Goal: Task Accomplishment & Management: Manage account settings

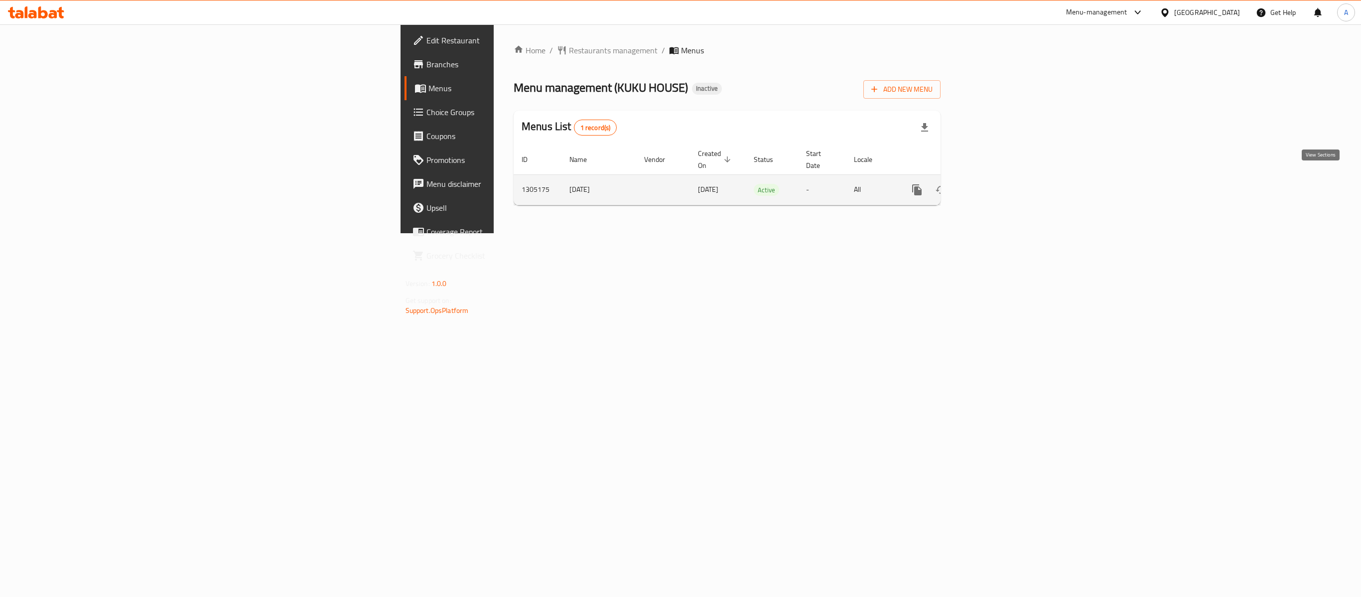
click at [995, 184] on icon "enhanced table" at bounding box center [989, 190] width 12 height 12
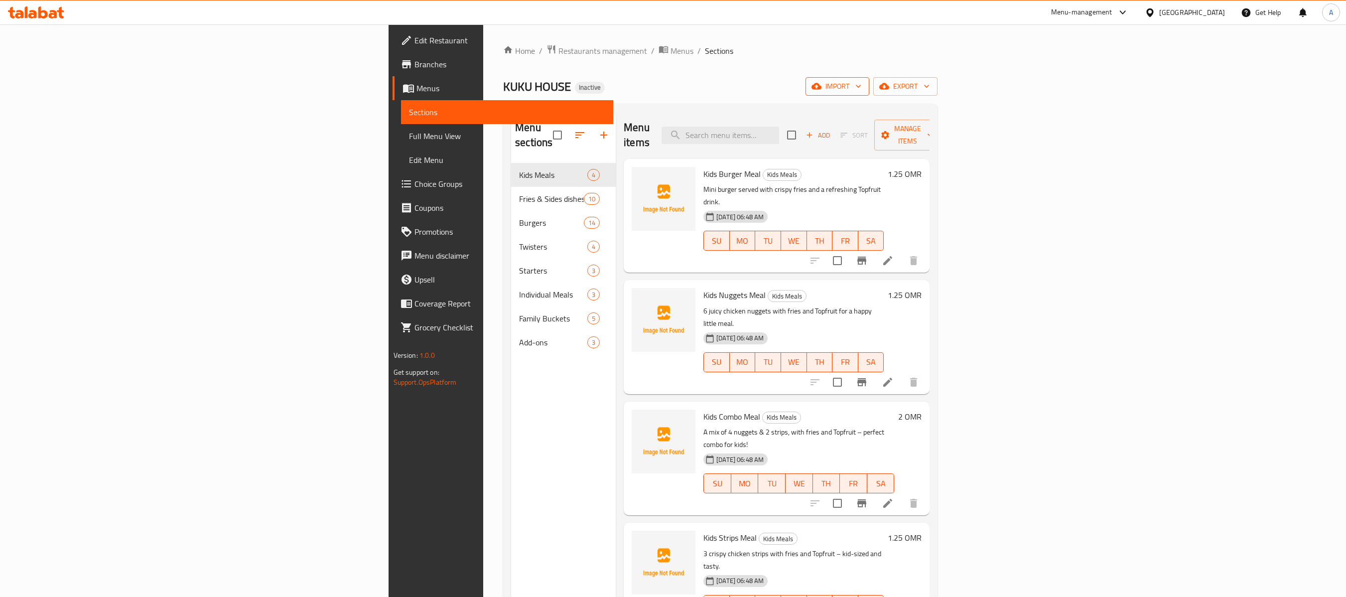
click at [861, 89] on span "import" at bounding box center [837, 86] width 48 height 12
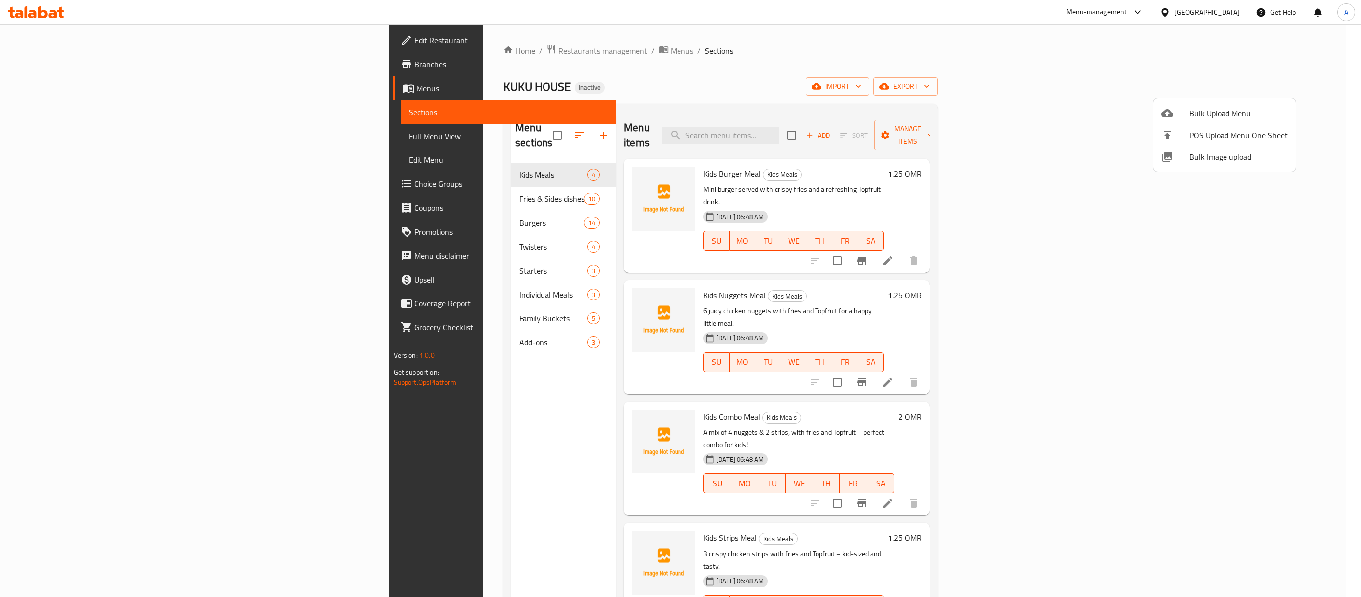
click at [1197, 160] on span "Bulk Image upload" at bounding box center [1238, 157] width 99 height 12
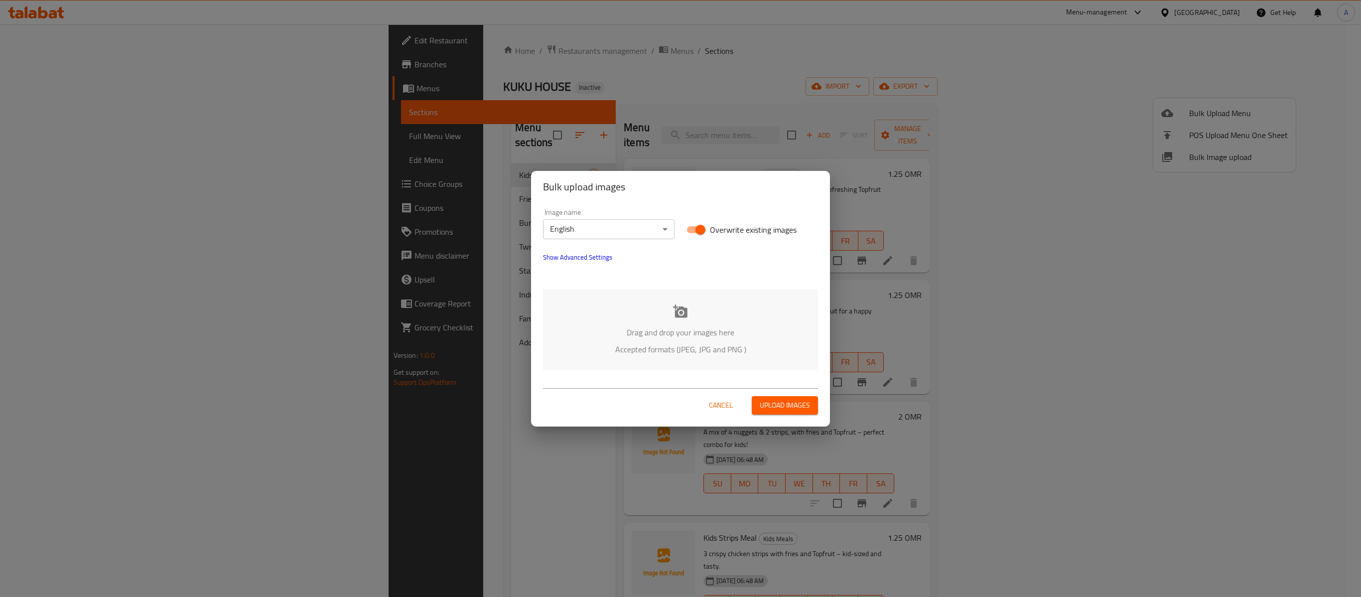
click at [680, 330] on p "Drag and drop your images here" at bounding box center [680, 332] width 245 height 12
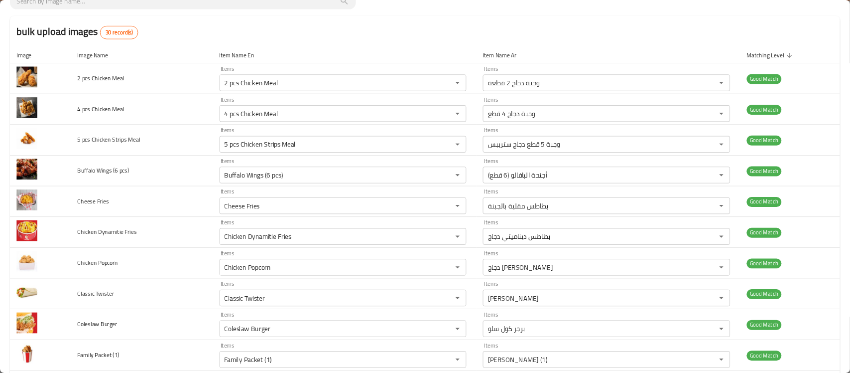
scroll to position [523, 0]
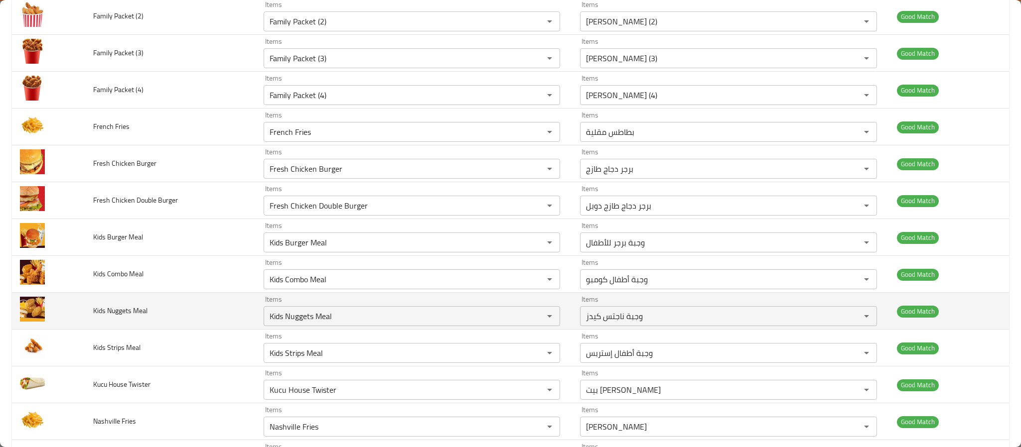
click at [132, 316] on span "Kids Nuggets Meal" at bounding box center [120, 310] width 54 height 13
copy span "Meal"
click at [132, 316] on span "Kids Nuggets Meal" at bounding box center [120, 310] width 54 height 13
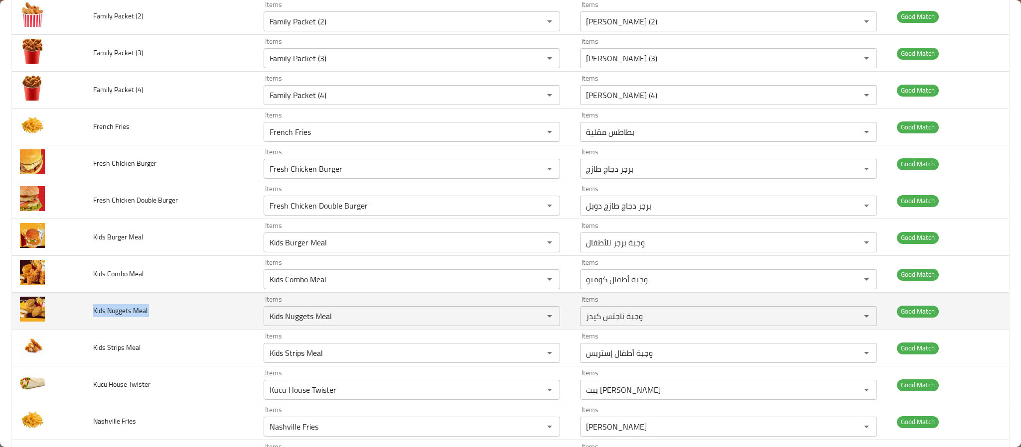
copy span "Kids Nuggets Meal"
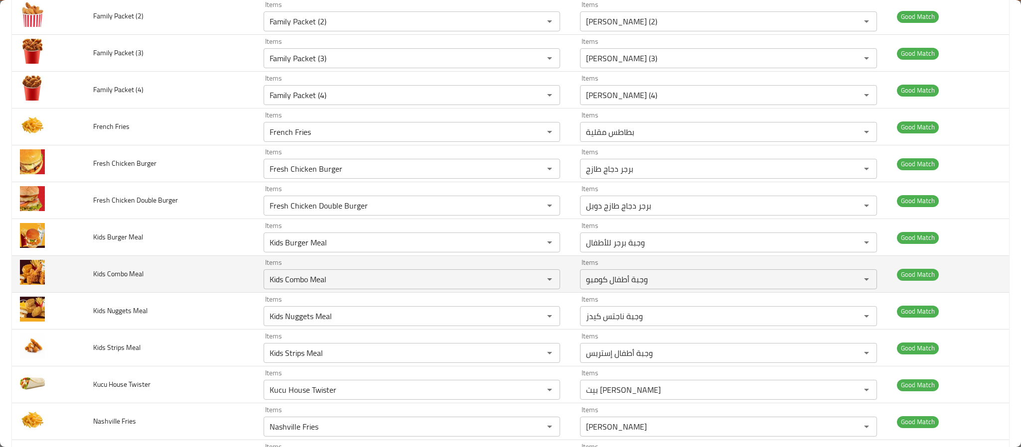
click at [120, 275] on span "Kids Combo Meal" at bounding box center [118, 274] width 50 height 13
copy span "Kids Combo Meal"
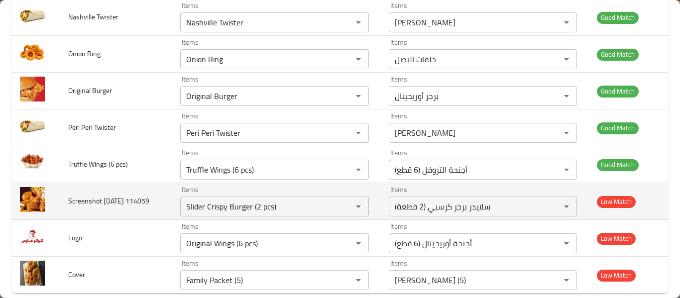
scroll to position [980, 0]
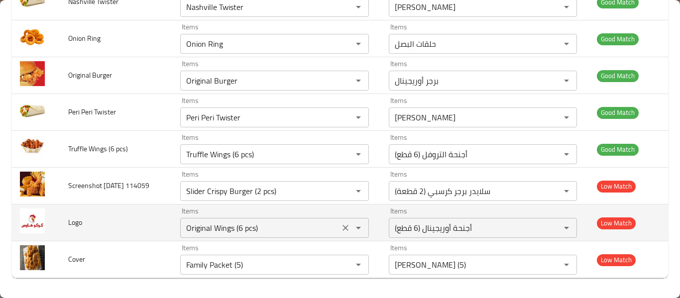
click at [341, 229] on button "Clear" at bounding box center [346, 228] width 14 height 14
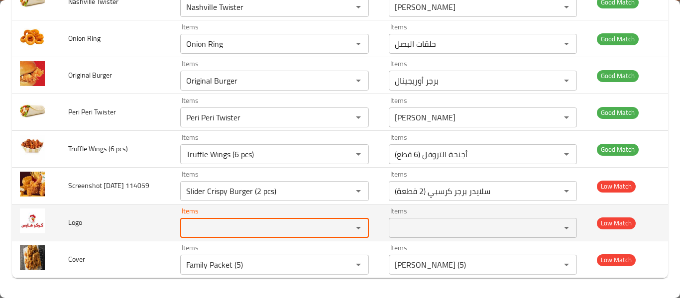
click at [95, 221] on td "Logo" at bounding box center [116, 223] width 112 height 37
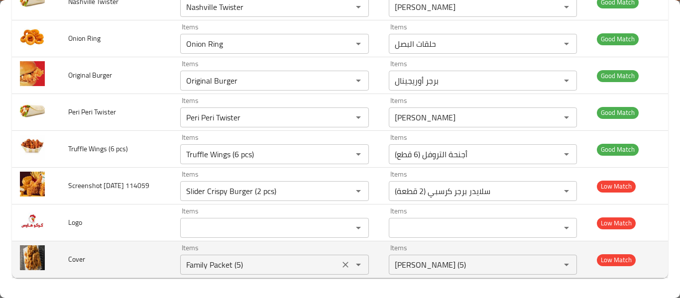
click at [345, 267] on icon "Clear" at bounding box center [346, 265] width 10 height 10
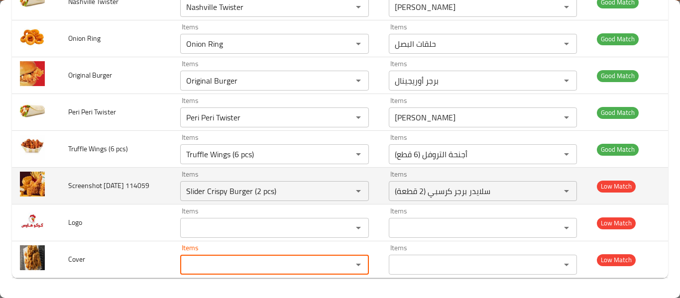
click at [50, 195] on td "enhanced table" at bounding box center [36, 186] width 48 height 37
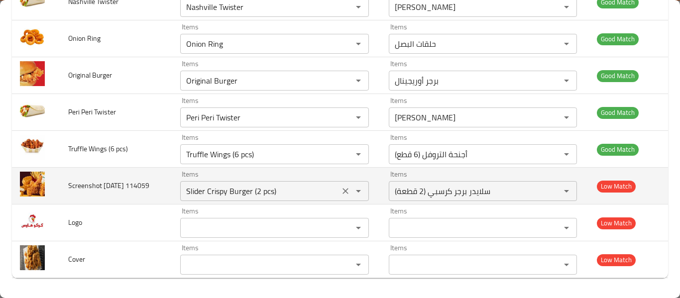
click at [346, 192] on icon "Clear" at bounding box center [346, 191] width 10 height 10
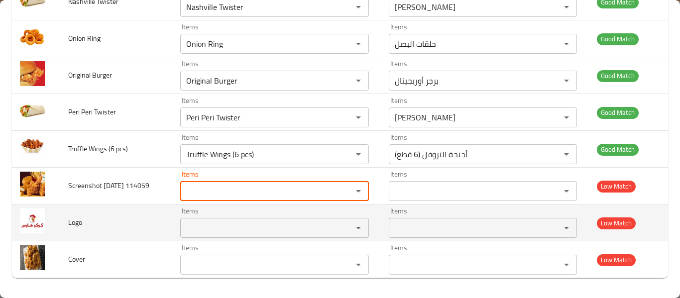
click at [126, 217] on td "Logo" at bounding box center [116, 223] width 112 height 37
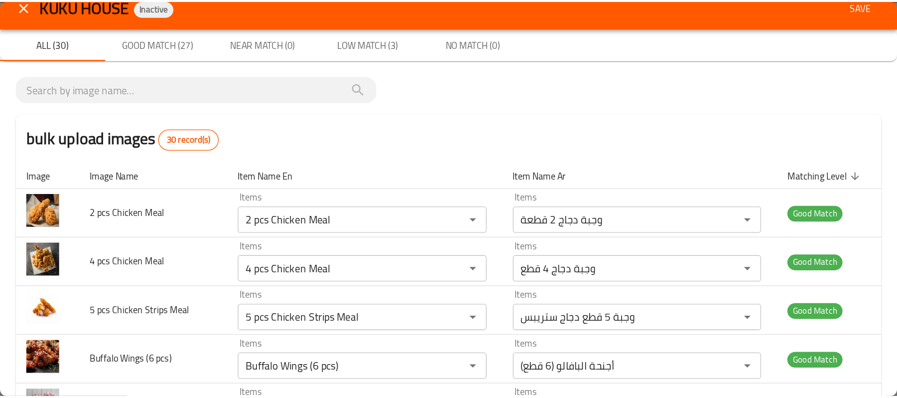
scroll to position [0, 0]
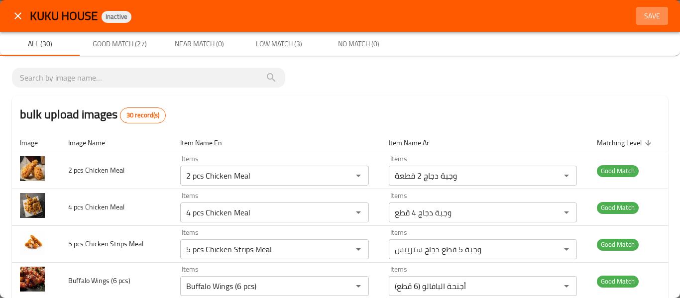
click at [650, 14] on span "Save" at bounding box center [653, 16] width 24 height 12
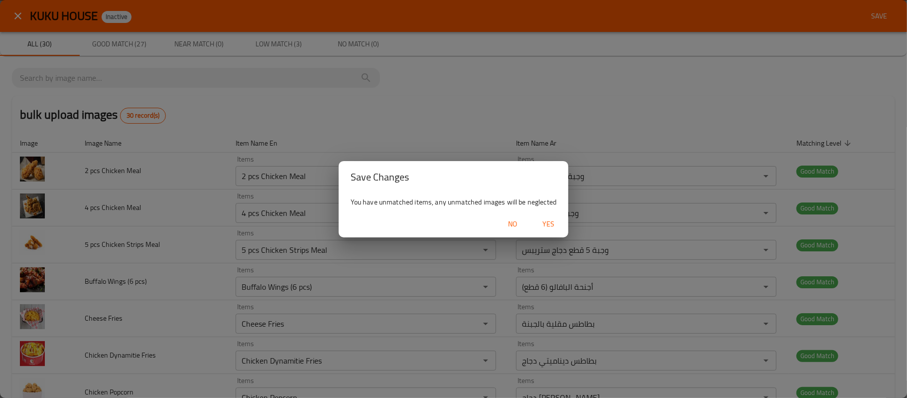
click at [554, 222] on span "Yes" at bounding box center [548, 224] width 24 height 12
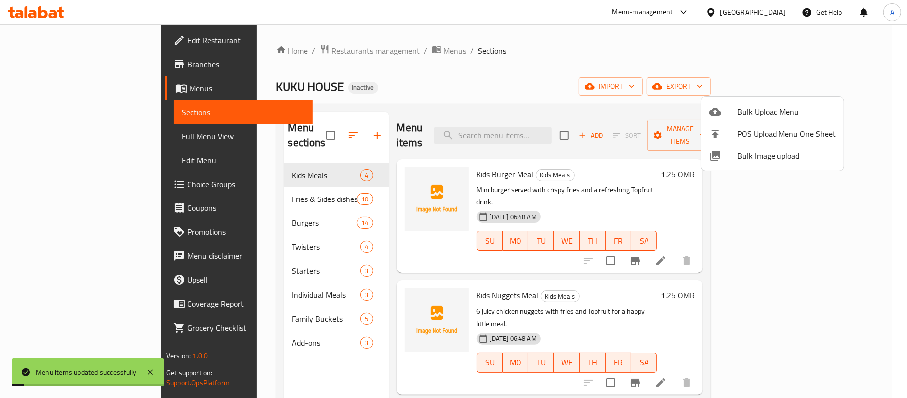
click at [225, 175] on div at bounding box center [453, 199] width 907 height 398
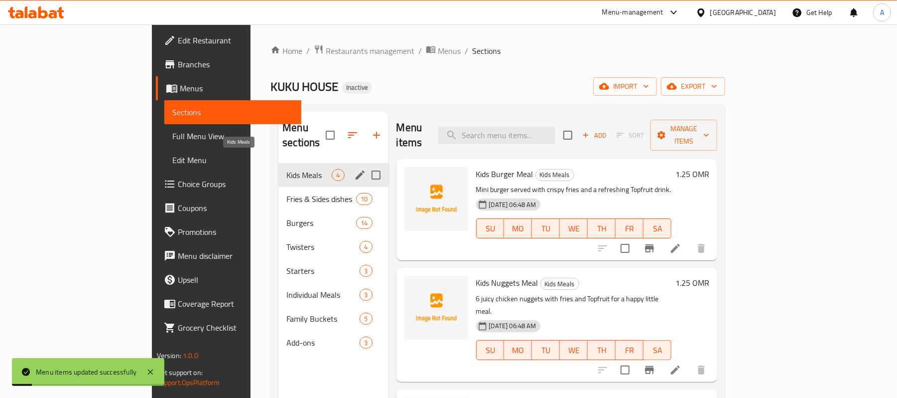
click at [286, 169] on span "Kids Meals" at bounding box center [308, 175] width 45 height 12
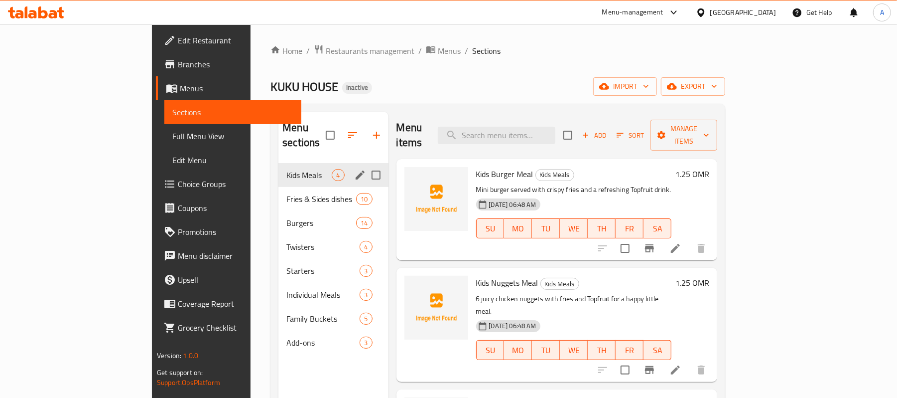
click at [286, 169] on span "Kids Meals" at bounding box center [308, 175] width 45 height 12
click at [278, 187] on div "Fries & Sides dishes 10" at bounding box center [333, 199] width 110 height 24
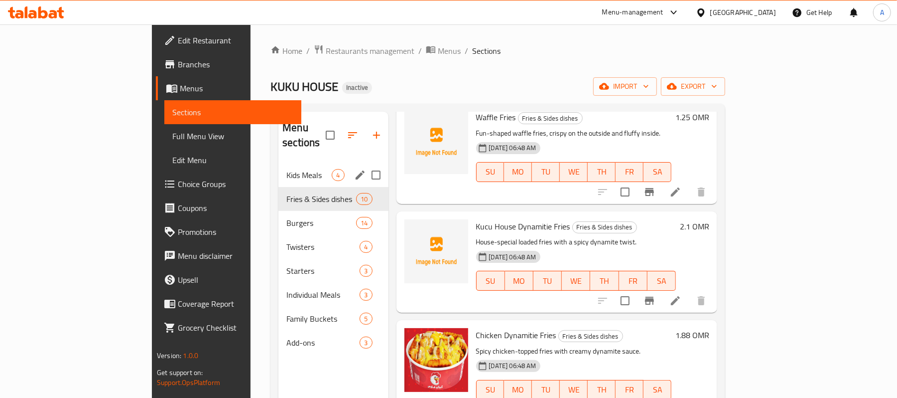
click at [286, 169] on span "Kids Meals" at bounding box center [308, 175] width 45 height 12
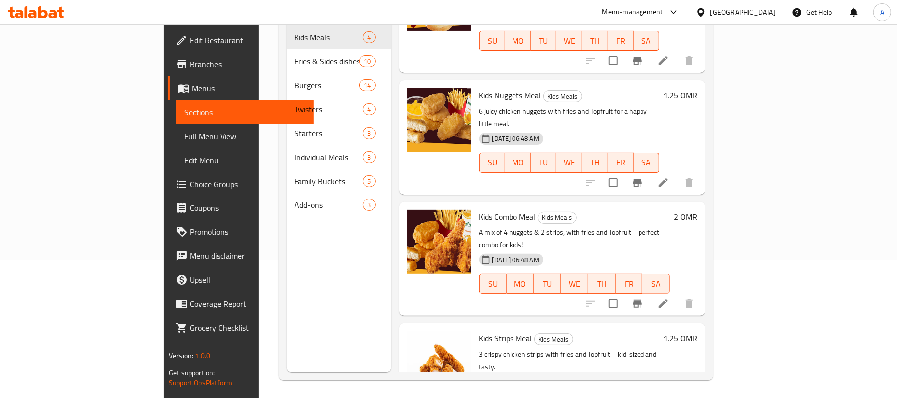
scroll to position [140, 0]
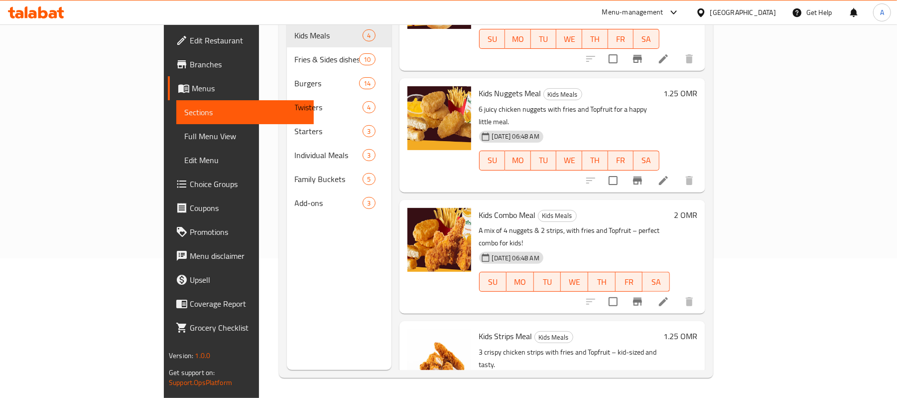
drag, startPoint x: 530, startPoint y: 194, endPoint x: 629, endPoint y: 194, distance: 98.6
click at [634, 248] on div "12-08-2025 06:48 AM SU MO TU WE TH FR SA" at bounding box center [574, 275] width 199 height 54
click at [616, 224] on p "A mix of 4 nuggets & 2 strips, with fries and Topfruit – perfect combo for kids!" at bounding box center [574, 236] width 191 height 25
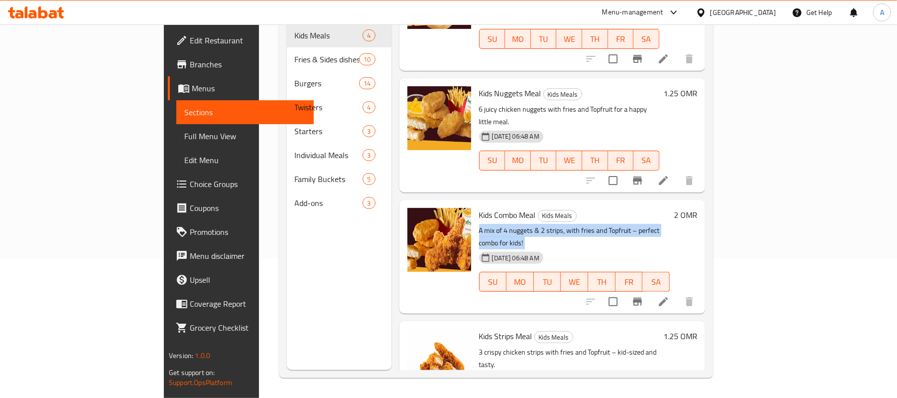
click at [616, 224] on p "A mix of 4 nuggets & 2 strips, with fries and Topfruit – perfect combo for kids!" at bounding box center [574, 236] width 191 height 25
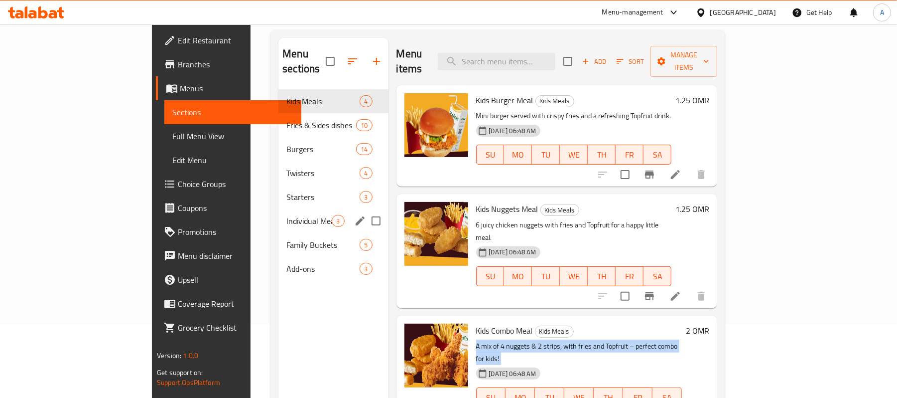
scroll to position [0, 0]
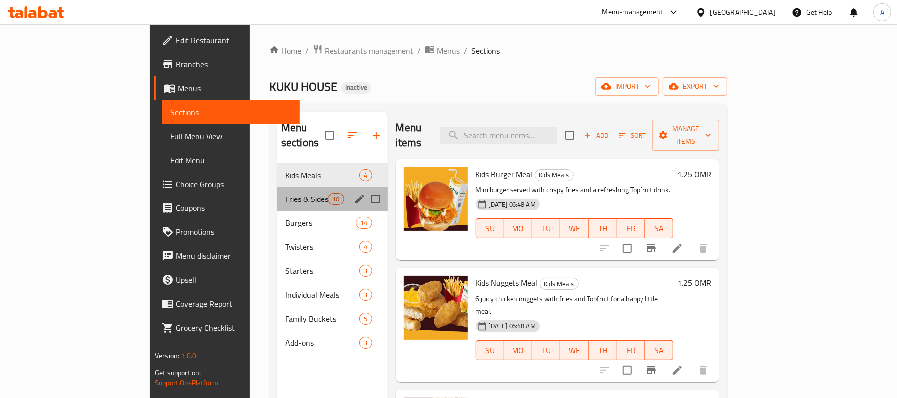
click at [277, 187] on div "Fries & Sides dishes 10" at bounding box center [332, 199] width 111 height 24
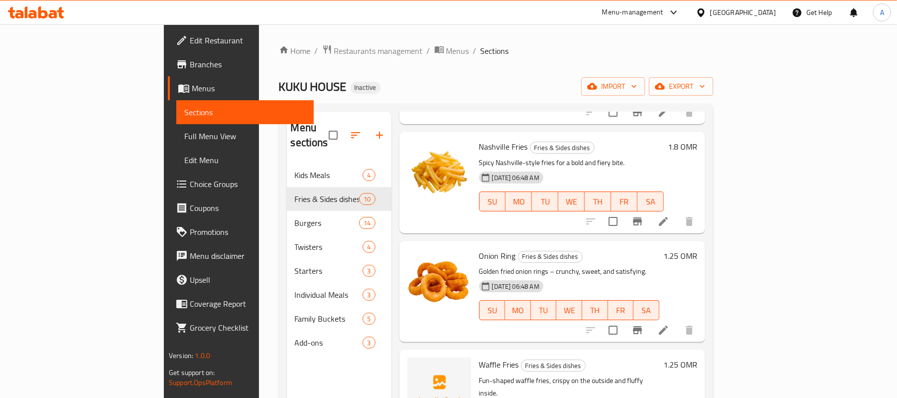
scroll to position [332, 0]
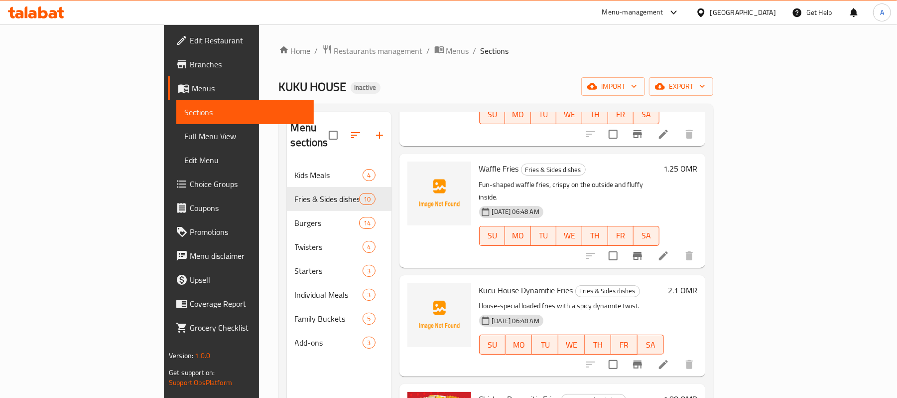
click at [479, 161] on span "Waffle Fries" at bounding box center [499, 168] width 40 height 15
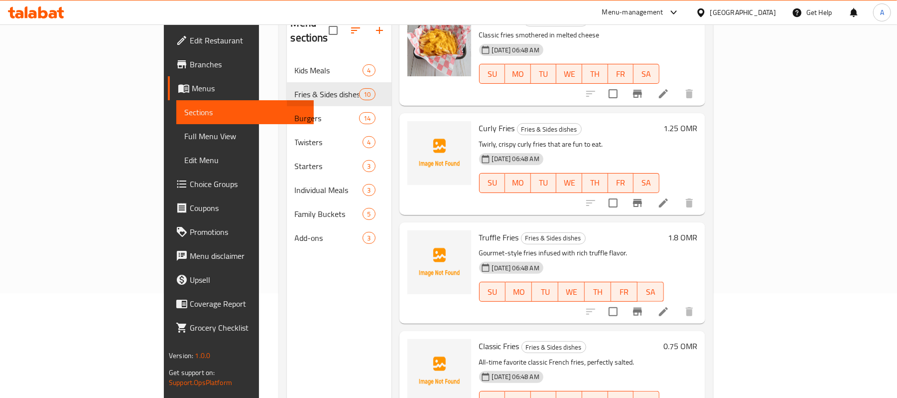
scroll to position [140, 0]
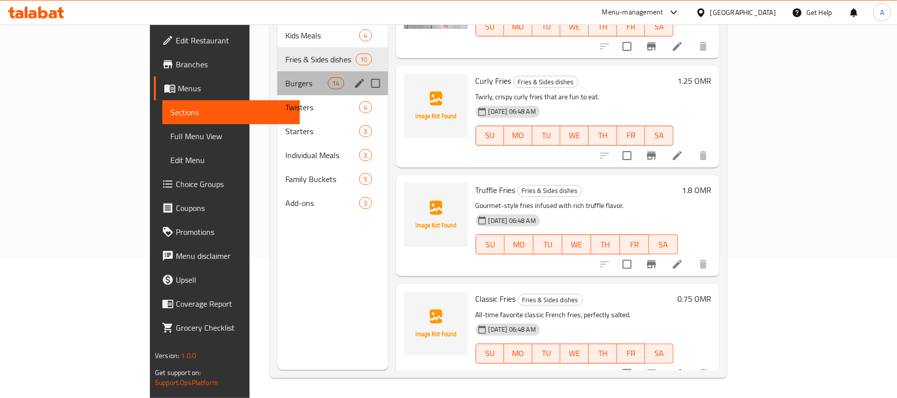
click at [277, 71] on div "Burgers 14" at bounding box center [332, 83] width 111 height 24
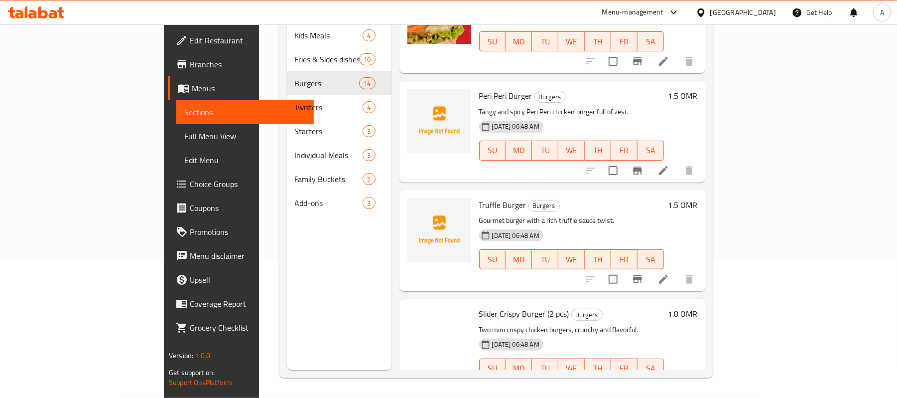
scroll to position [915, 0]
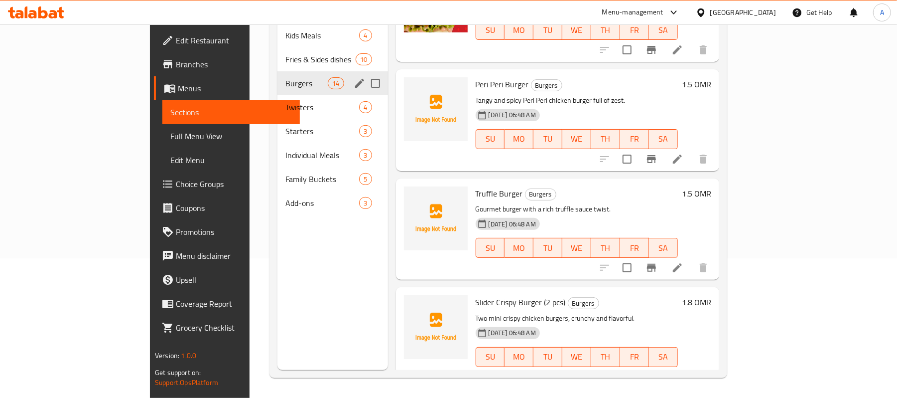
click at [285, 77] on span "Burgers" at bounding box center [306, 83] width 42 height 12
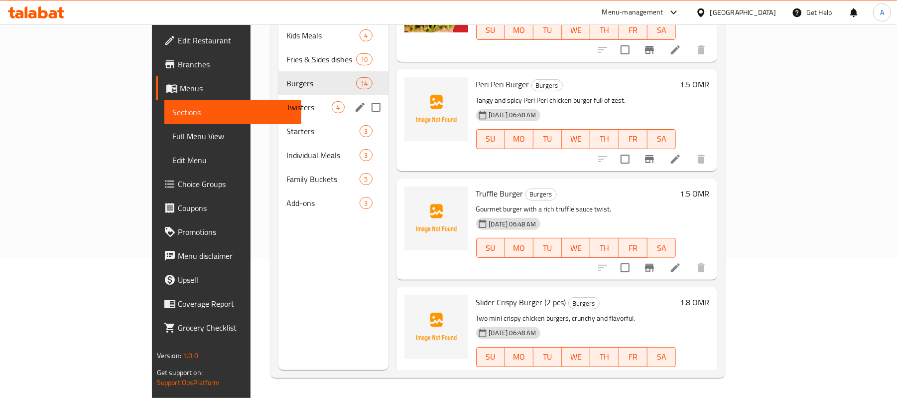
click at [278, 95] on div "Twisters 4" at bounding box center [333, 107] width 110 height 24
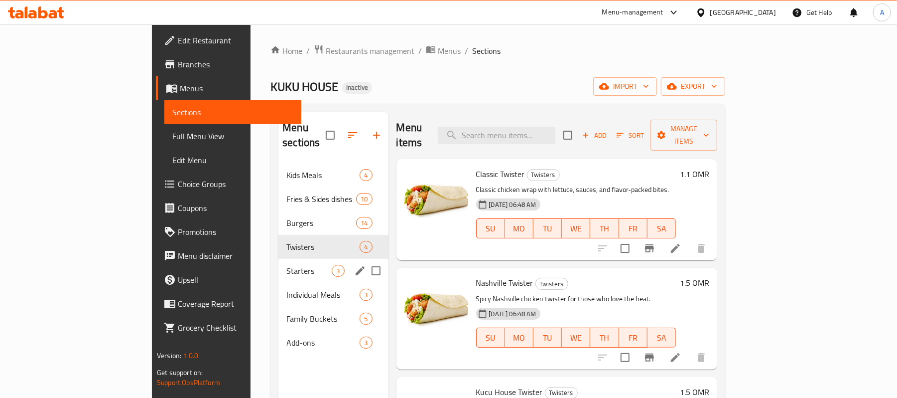
click at [278, 263] on div "Starters 3" at bounding box center [333, 271] width 110 height 24
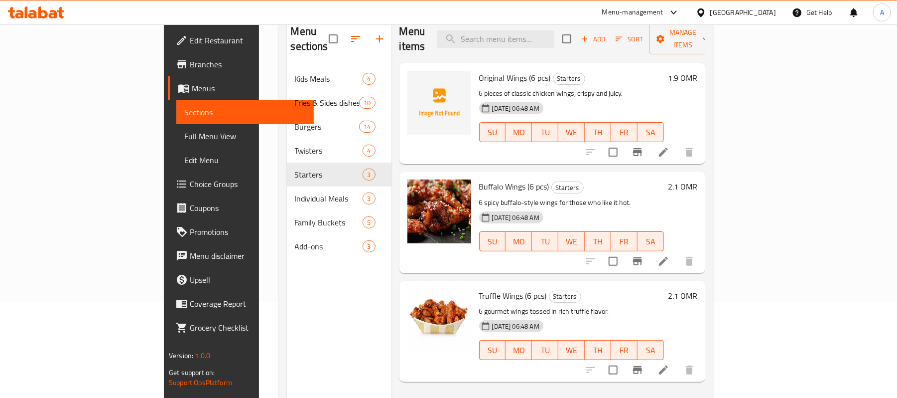
scroll to position [140, 0]
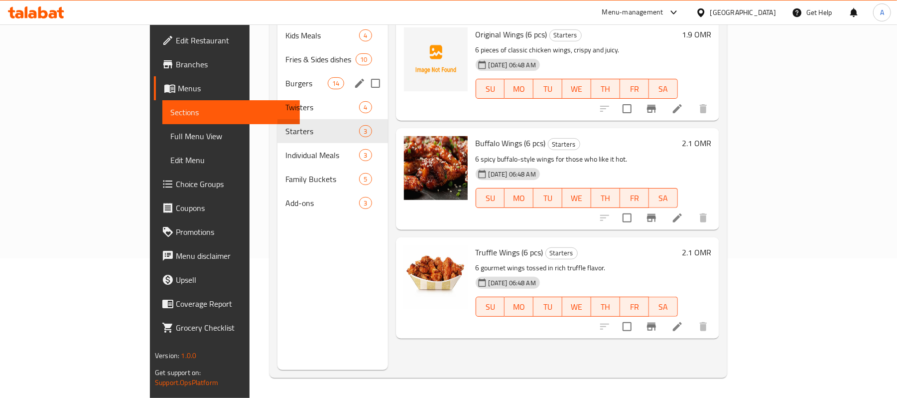
click at [277, 71] on div "Burgers 14" at bounding box center [332, 83] width 111 height 24
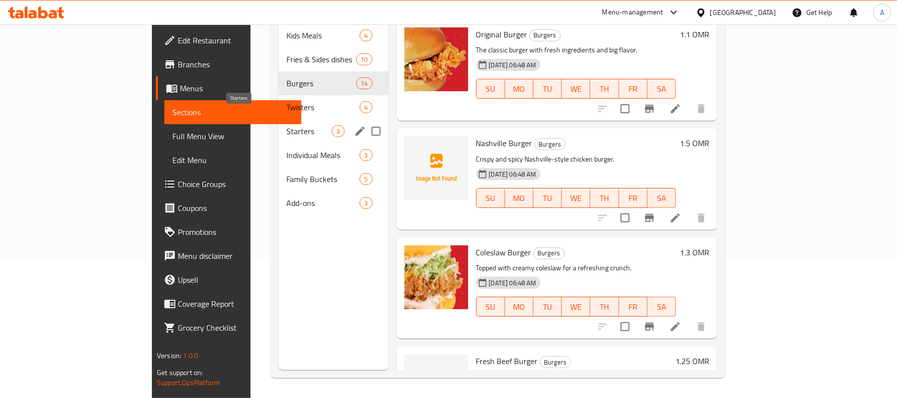
click at [286, 125] on span "Starters" at bounding box center [308, 131] width 45 height 12
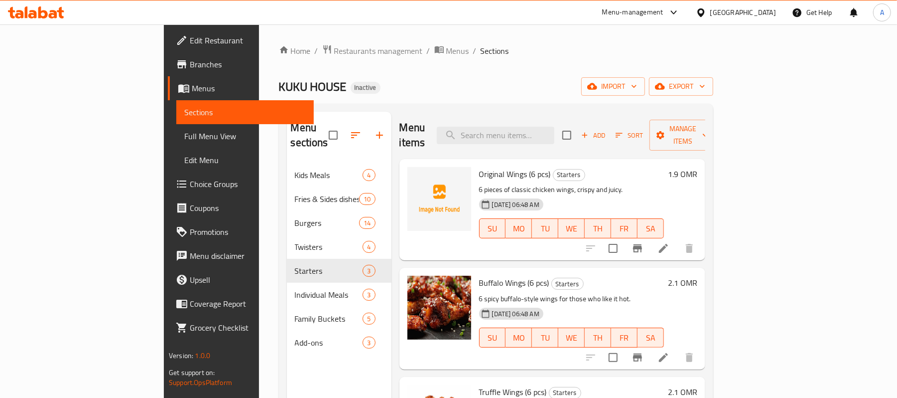
click at [479, 166] on span "Original Wings (6 pcs)" at bounding box center [515, 173] width 72 height 15
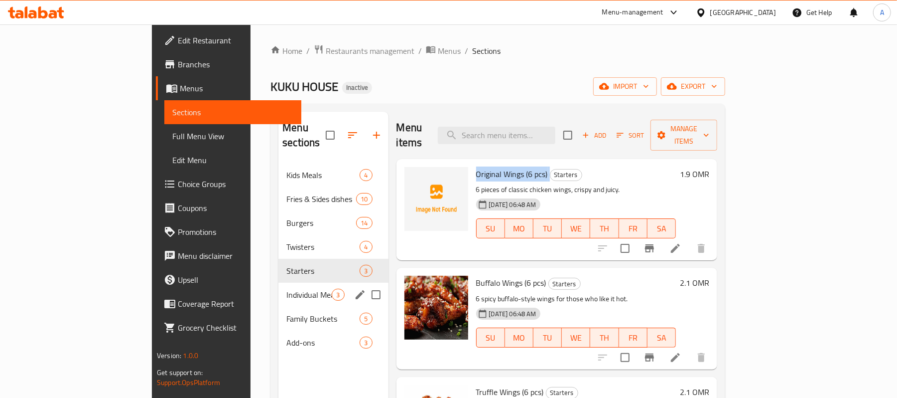
click at [286, 288] on span "Individual Meals" at bounding box center [308, 294] width 45 height 12
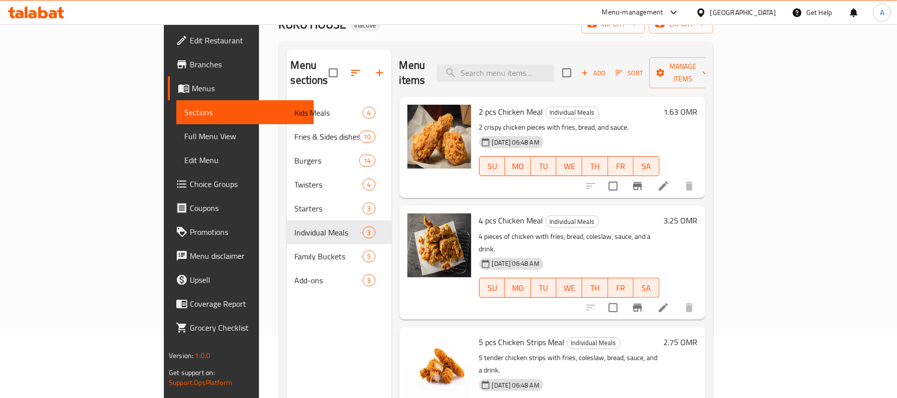
scroll to position [140, 0]
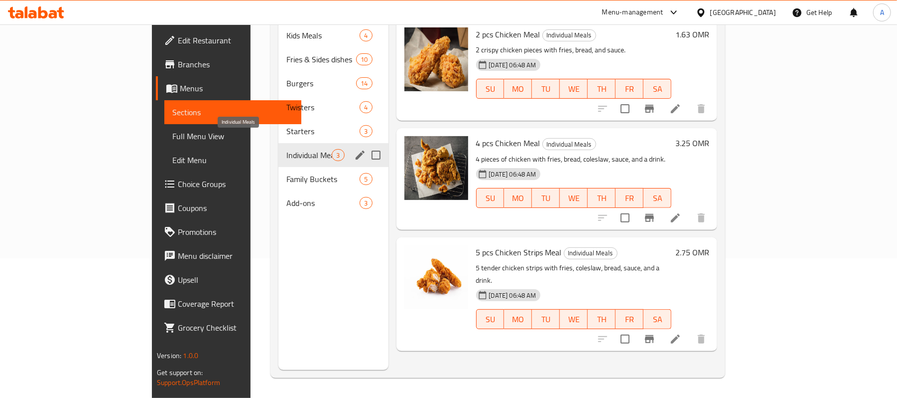
click at [286, 149] on span "Individual Meals" at bounding box center [308, 155] width 45 height 12
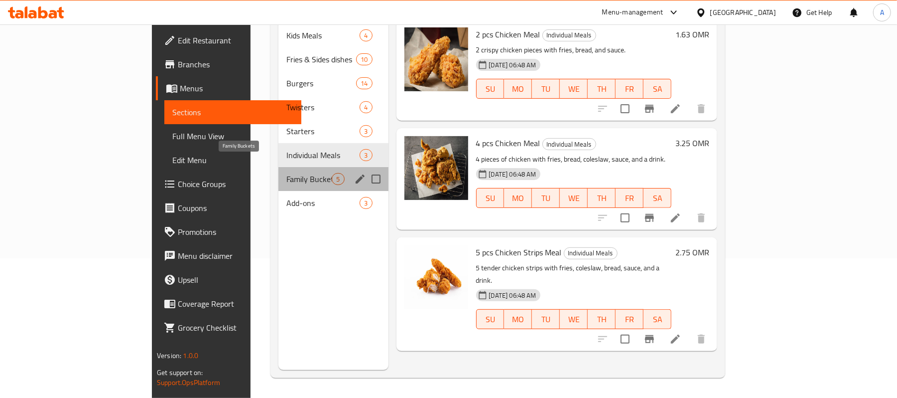
click at [286, 173] on span "Family Buckets" at bounding box center [308, 179] width 45 height 12
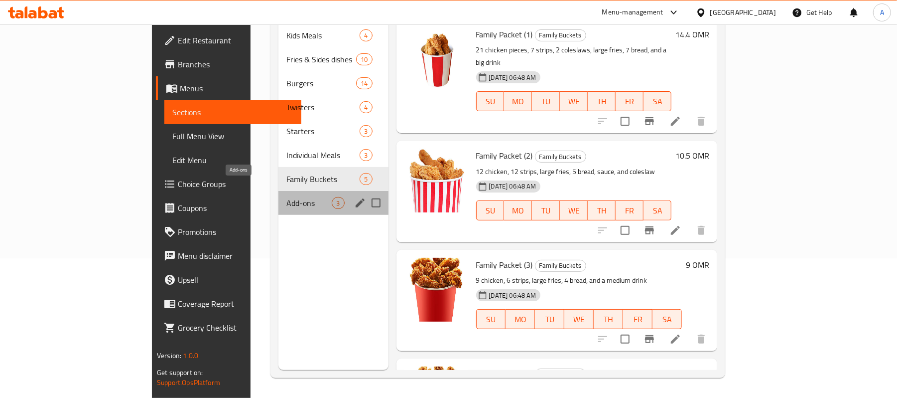
click at [286, 197] on span "Add-ons" at bounding box center [308, 203] width 45 height 12
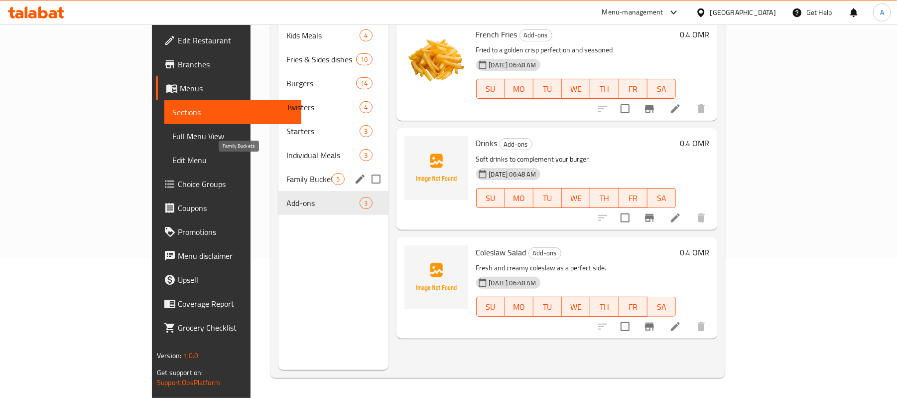
click at [286, 173] on span "Family Buckets" at bounding box center [308, 179] width 45 height 12
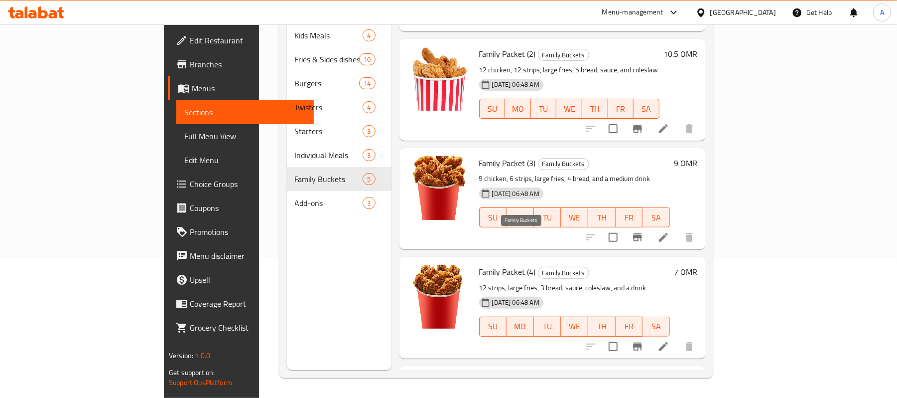
scroll to position [171, 0]
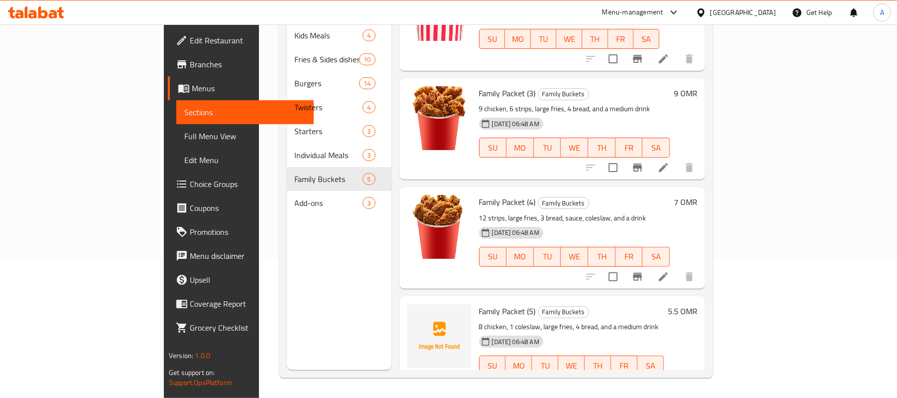
click at [479, 303] on span "Family Packet (5)" at bounding box center [507, 310] width 57 height 15
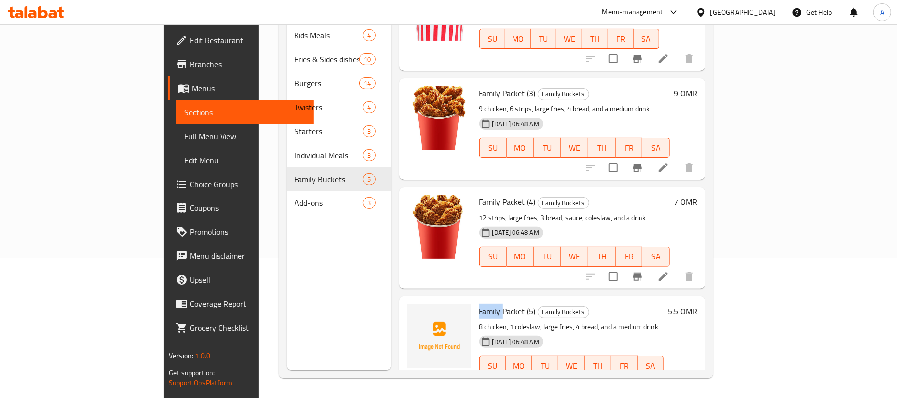
click at [192, 83] on span "Menus" at bounding box center [249, 88] width 114 height 12
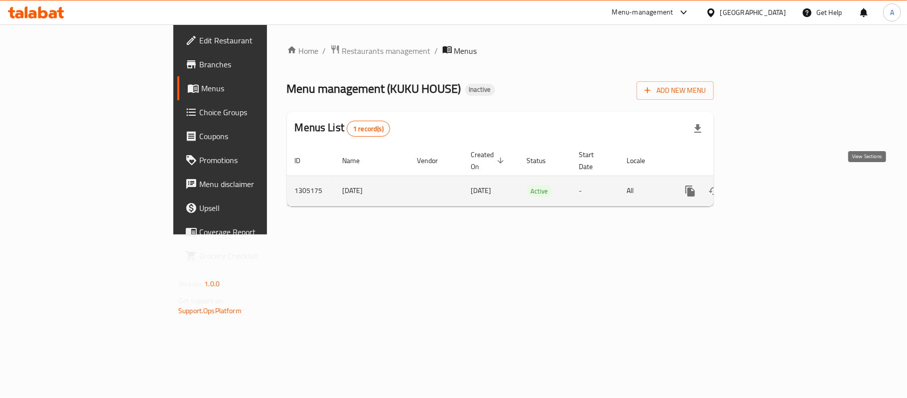
click at [768, 185] on icon "enhanced table" at bounding box center [762, 191] width 12 height 12
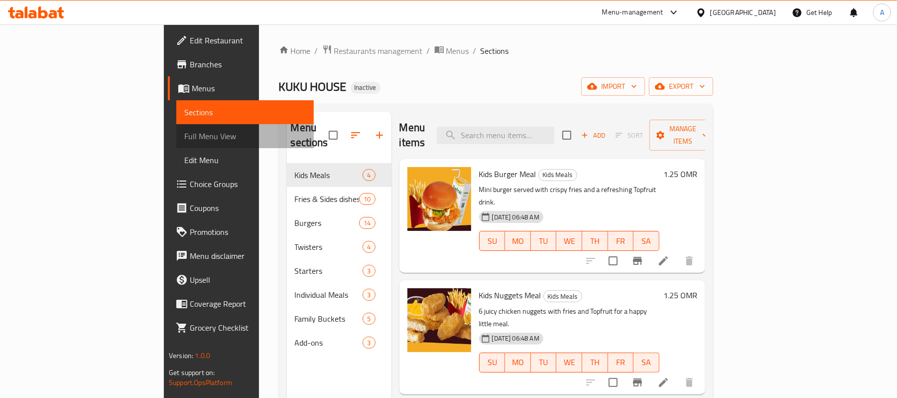
click at [184, 141] on span "Full Menu View" at bounding box center [245, 136] width 122 height 12
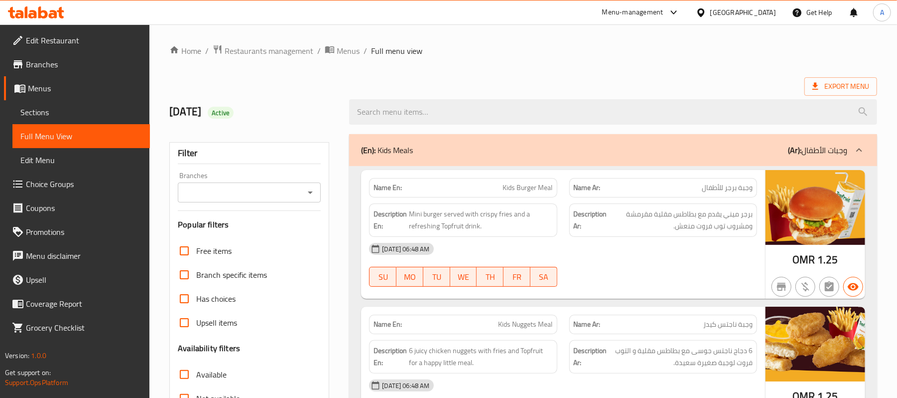
click at [772, 55] on ol "Home / Restaurants management / Menus / Full menu view" at bounding box center [523, 50] width 708 height 13
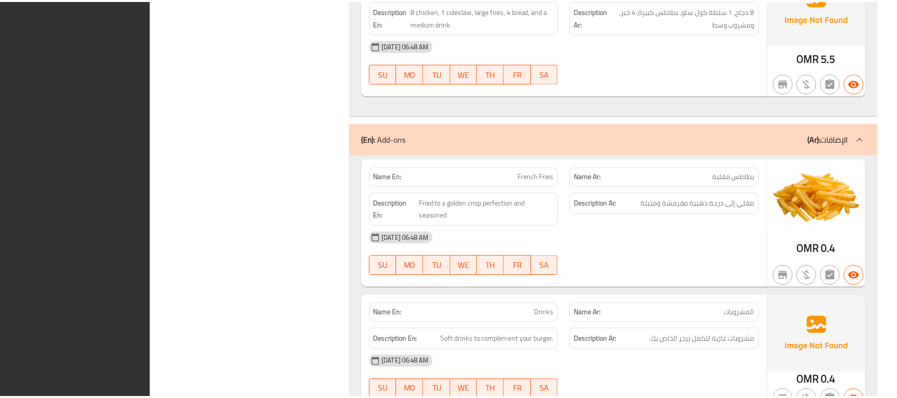
scroll to position [6455, 0]
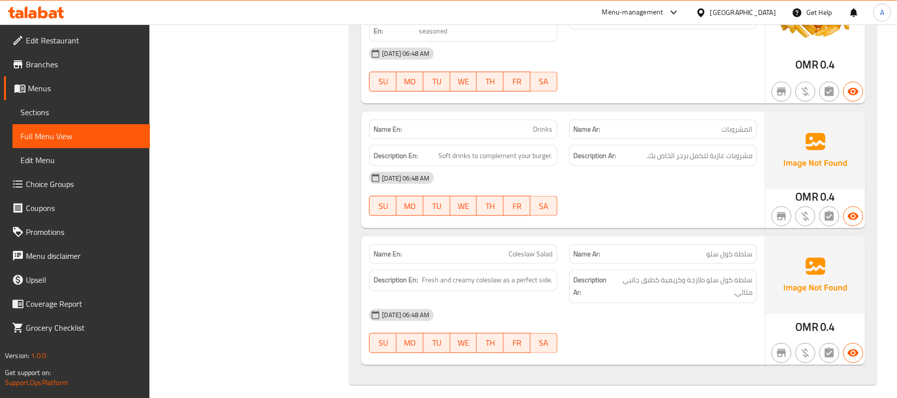
click at [90, 48] on link "Edit Restaurant" at bounding box center [77, 40] width 146 height 24
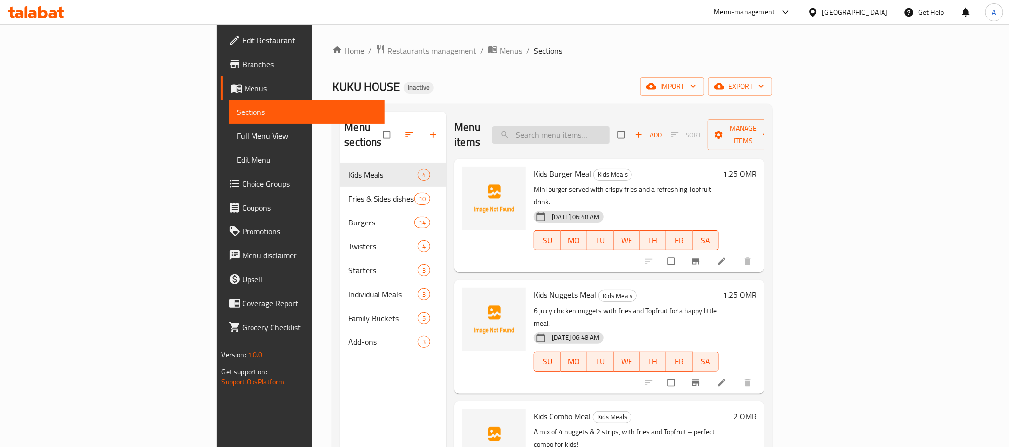
click at [610, 129] on input "search" at bounding box center [551, 135] width 118 height 17
paste input "Kids Nuggets Meal"
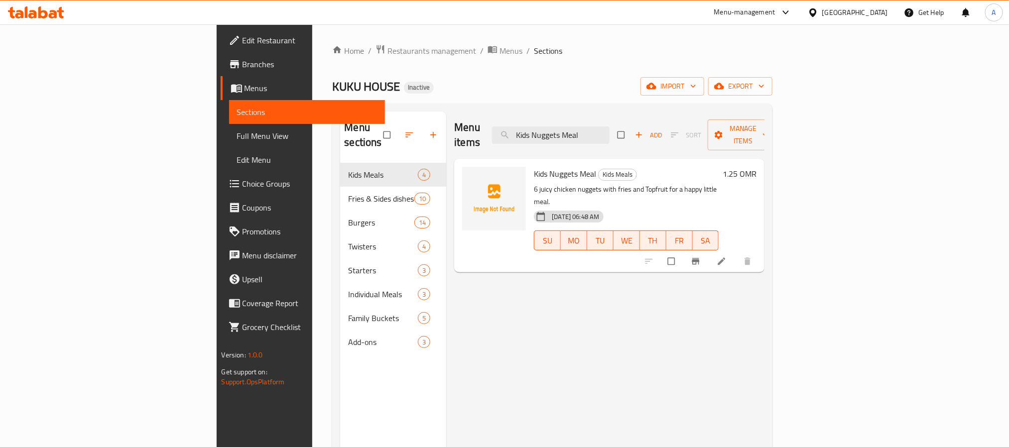
type input "Kids Nuggets Meal"
drag, startPoint x: 574, startPoint y: 173, endPoint x: 740, endPoint y: 187, distance: 166.5
click at [723, 187] on div "Kids Nuggets Meal Kids Meals 6 juicy chicken nuggets with fries and Topfruit fo…" at bounding box center [626, 216] width 193 height 106
click at [700, 207] on div "12-08-2025 06:48 AM SU MO TU WE TH FR SA" at bounding box center [626, 234] width 193 height 54
drag, startPoint x: 566, startPoint y: 177, endPoint x: 574, endPoint y: 178, distance: 8.0
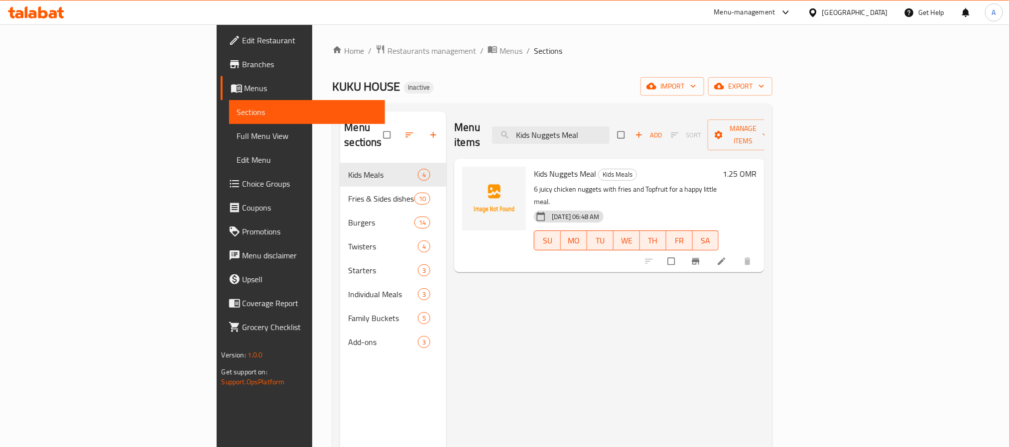
click at [574, 183] on p "6 juicy chicken nuggets with fries and Topfruit for a happy little meal." at bounding box center [626, 195] width 185 height 25
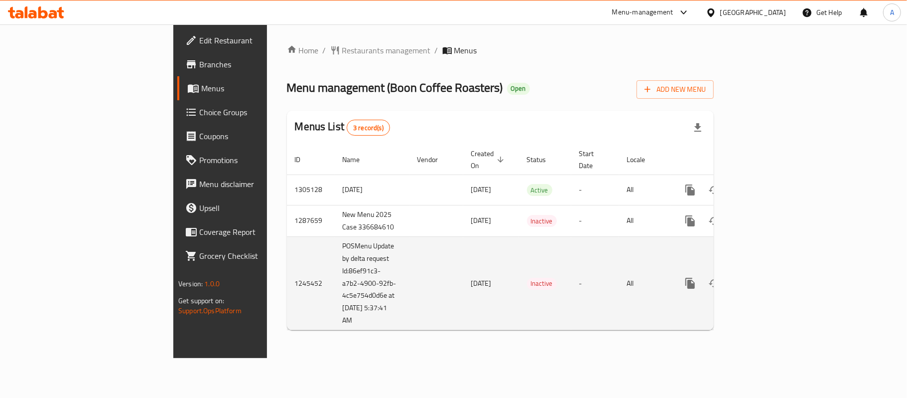
click at [463, 249] on td "[DATE]" at bounding box center [491, 283] width 56 height 94
click at [463, 242] on td "[DATE]" at bounding box center [491, 283] width 56 height 94
click at [463, 249] on td "[DATE]" at bounding box center [491, 283] width 56 height 94
click at [463, 258] on td "20/08/2024" at bounding box center [491, 283] width 56 height 94
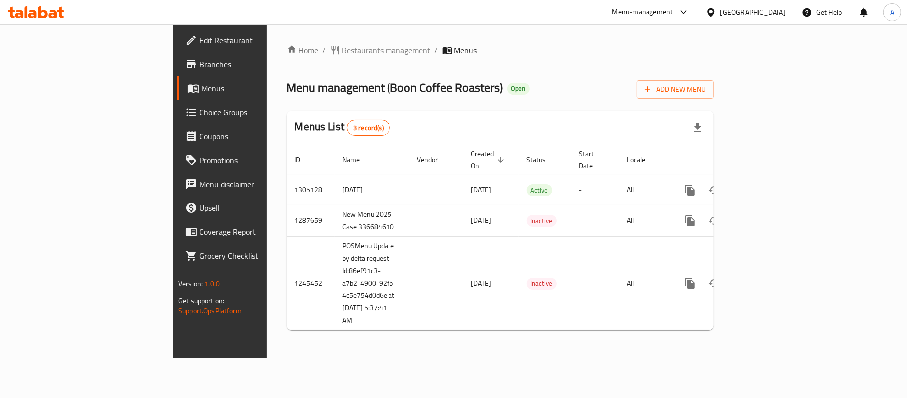
click at [267, 335] on div "Home / Restaurants management / Menus Menu management ( Boon Coffee Roasters ) …" at bounding box center [500, 190] width 467 height 333
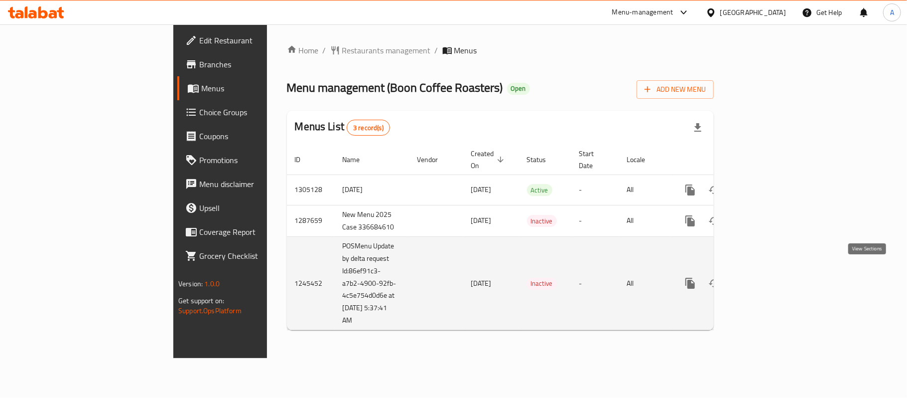
click at [774, 271] on link "enhanced table" at bounding box center [762, 283] width 24 height 24
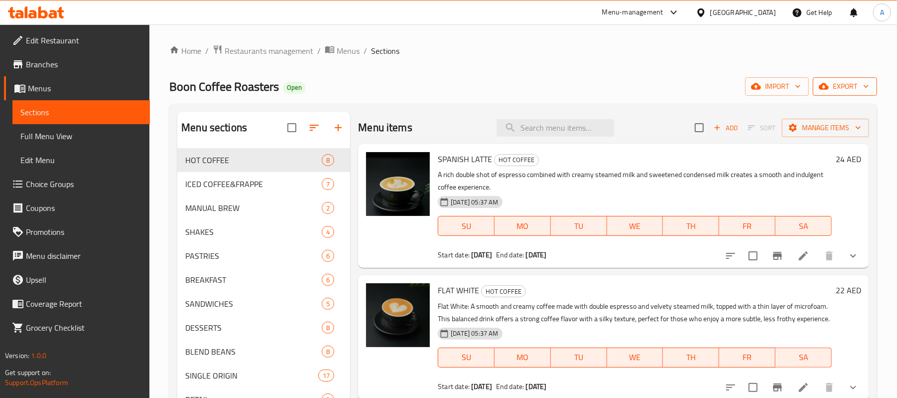
click at [853, 91] on span "export" at bounding box center [845, 86] width 48 height 12
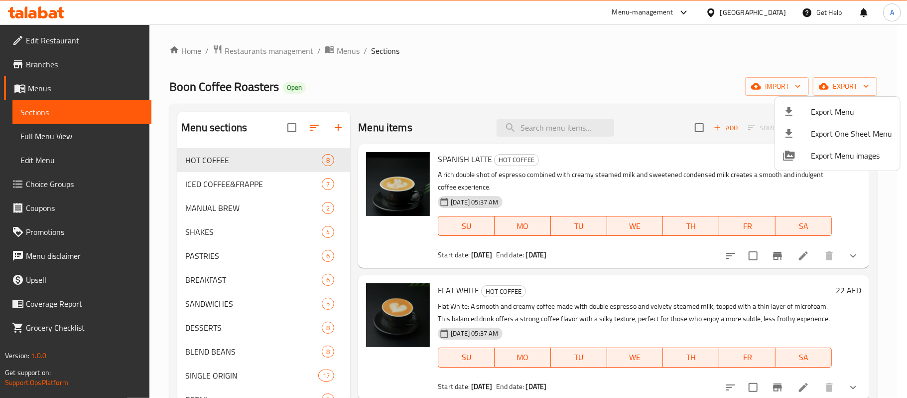
click at [787, 83] on div at bounding box center [453, 199] width 907 height 398
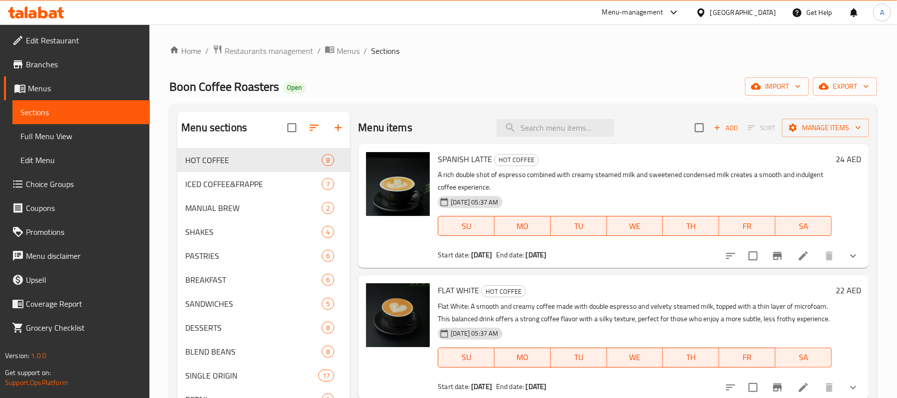
click at [787, 83] on span "import" at bounding box center [777, 86] width 48 height 12
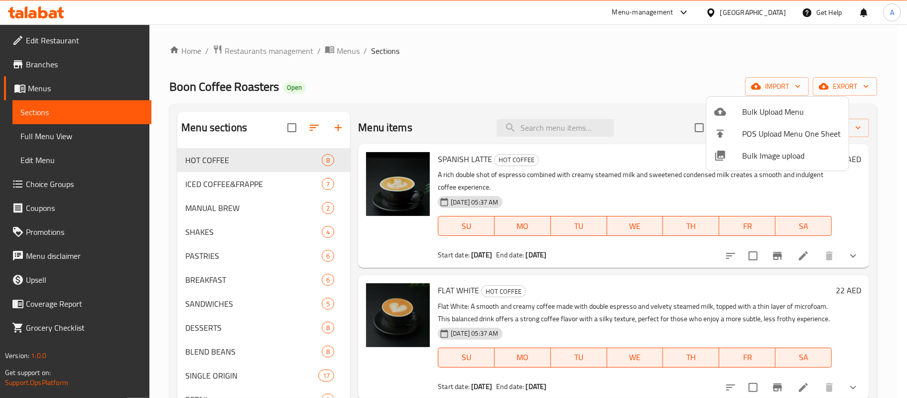
click at [835, 82] on div at bounding box center [453, 199] width 907 height 398
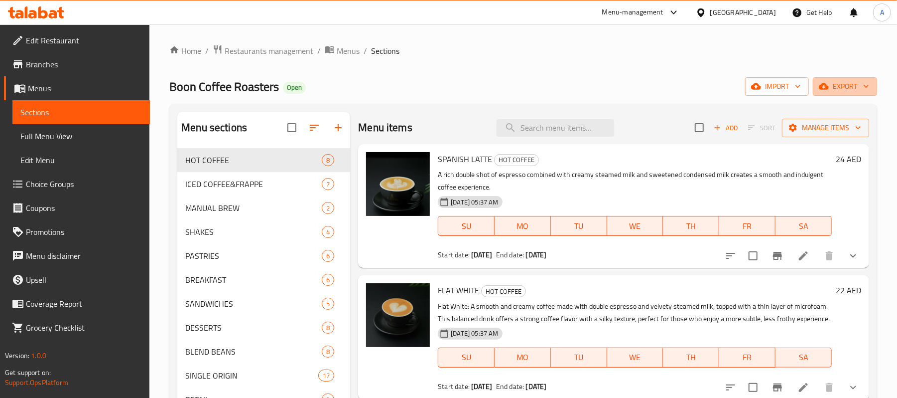
click at [835, 82] on span "export" at bounding box center [845, 86] width 48 height 12
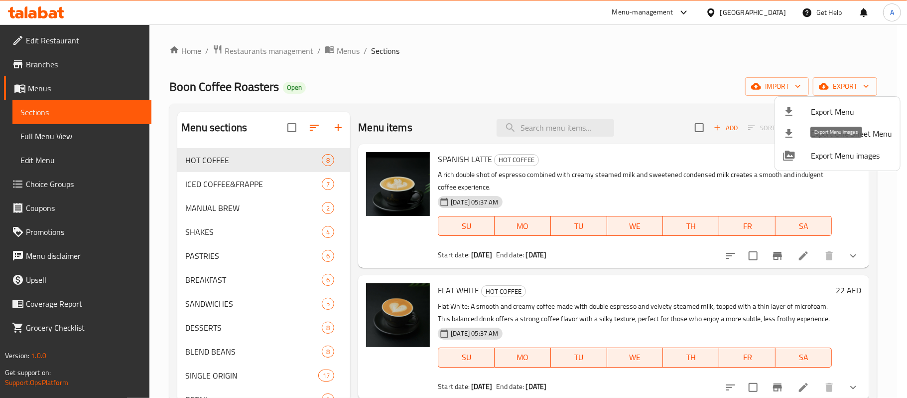
click at [841, 155] on span "Export Menu images" at bounding box center [851, 155] width 81 height 12
click at [336, 50] on div at bounding box center [453, 199] width 907 height 398
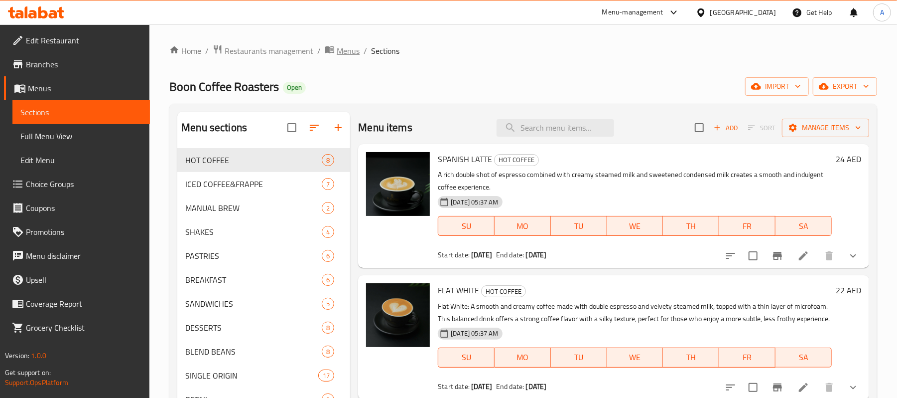
click at [339, 50] on span "Menus" at bounding box center [348, 51] width 23 height 12
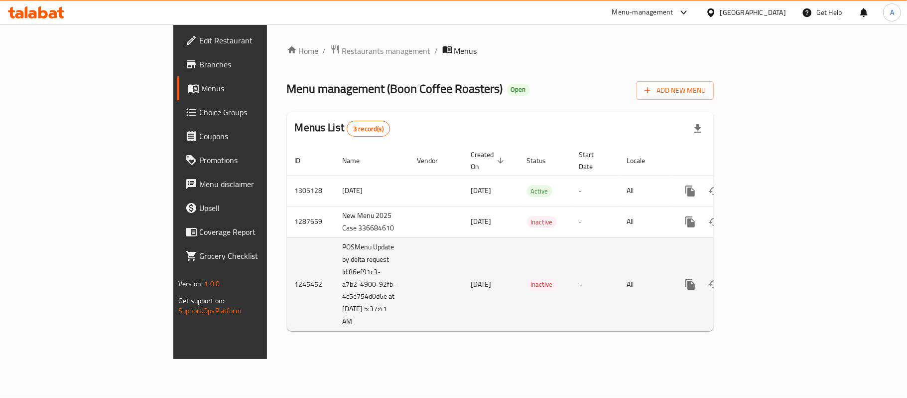
click at [409, 260] on td "enhanced table" at bounding box center [436, 284] width 54 height 94
click at [519, 303] on td "Inactive" at bounding box center [545, 284] width 52 height 94
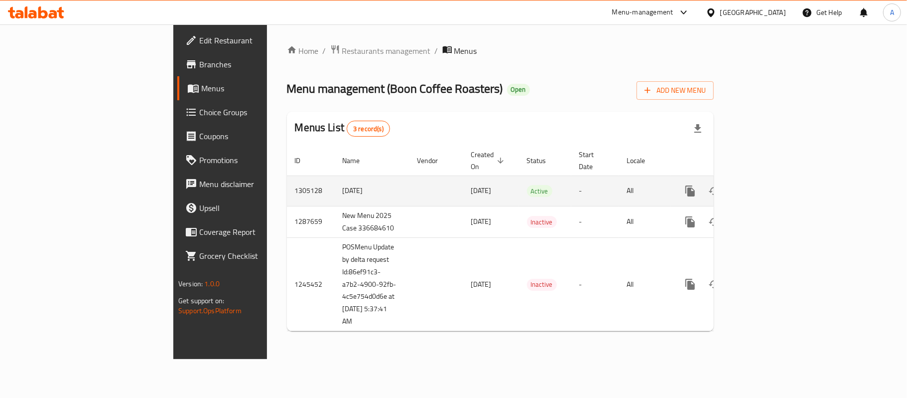
click at [768, 185] on icon "enhanced table" at bounding box center [762, 191] width 12 height 12
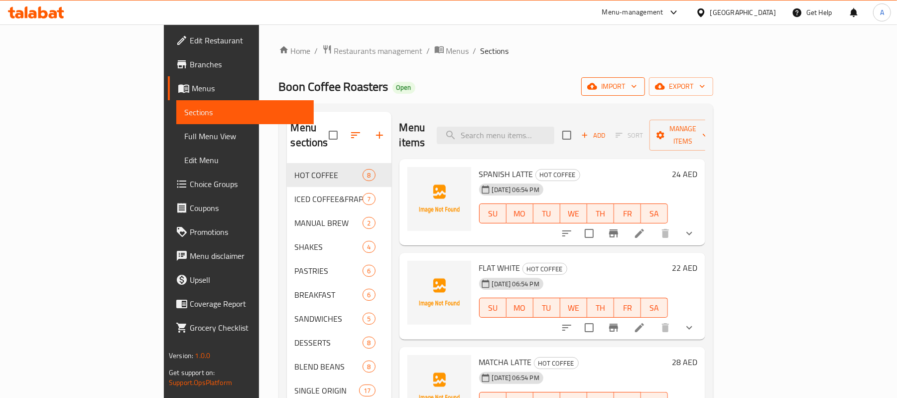
click at [637, 83] on span "import" at bounding box center [613, 86] width 48 height 12
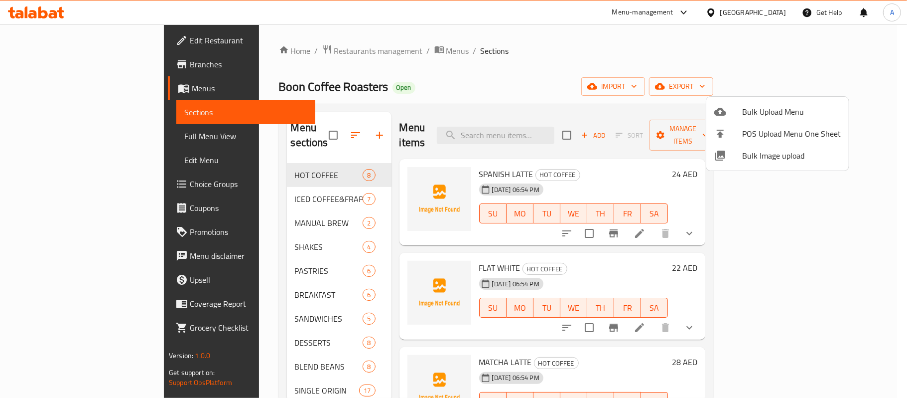
click at [762, 156] on span "Bulk Image upload" at bounding box center [791, 155] width 99 height 12
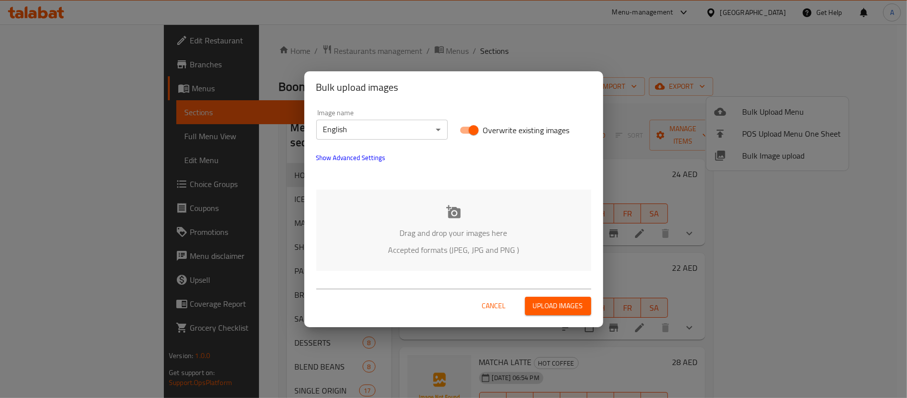
click at [455, 228] on p "Drag and drop your images here" at bounding box center [453, 233] width 245 height 12
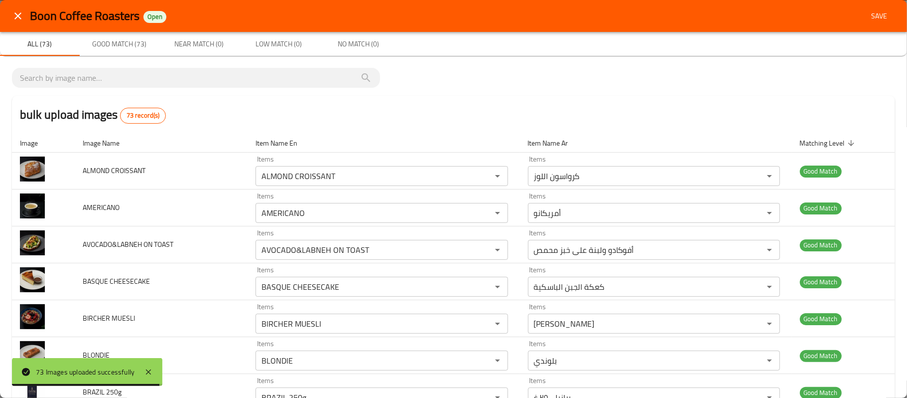
click at [877, 13] on span "Save" at bounding box center [879, 16] width 24 height 12
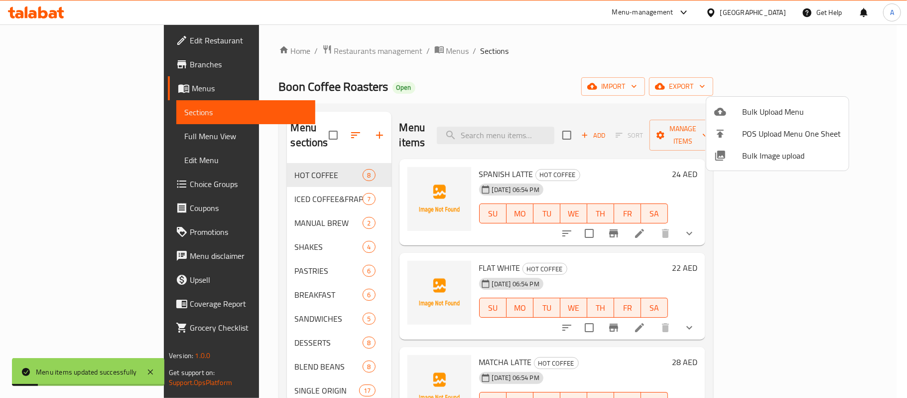
click at [255, 179] on div at bounding box center [453, 199] width 907 height 398
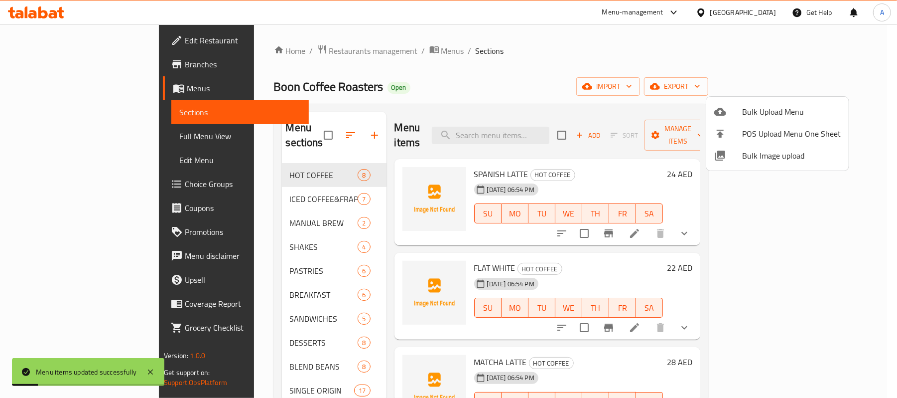
click at [290, 193] on span "ICED COFFEE&FRAPPE" at bounding box center [324, 199] width 68 height 12
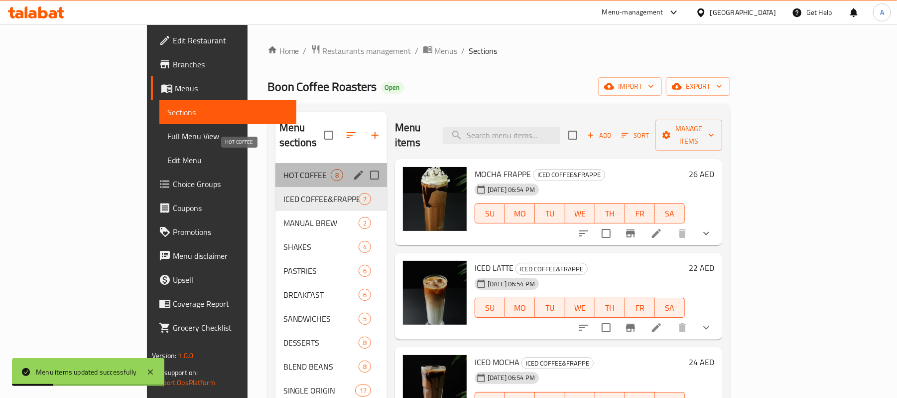
click at [283, 169] on span "HOT COFFEE" at bounding box center [306, 175] width 47 height 12
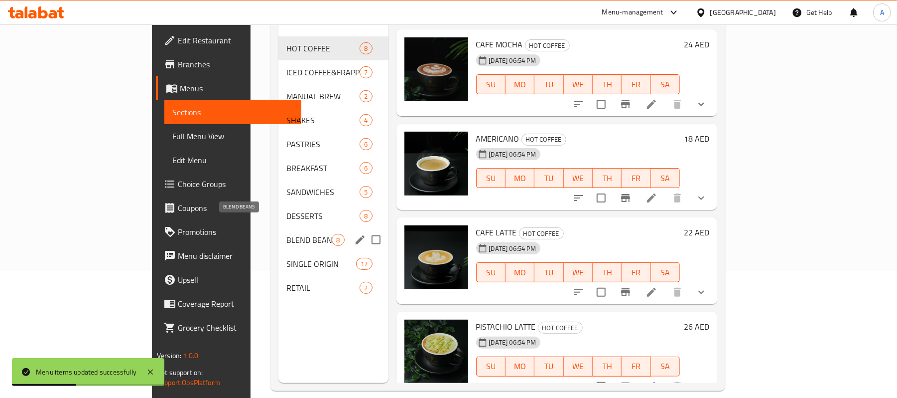
scroll to position [140, 0]
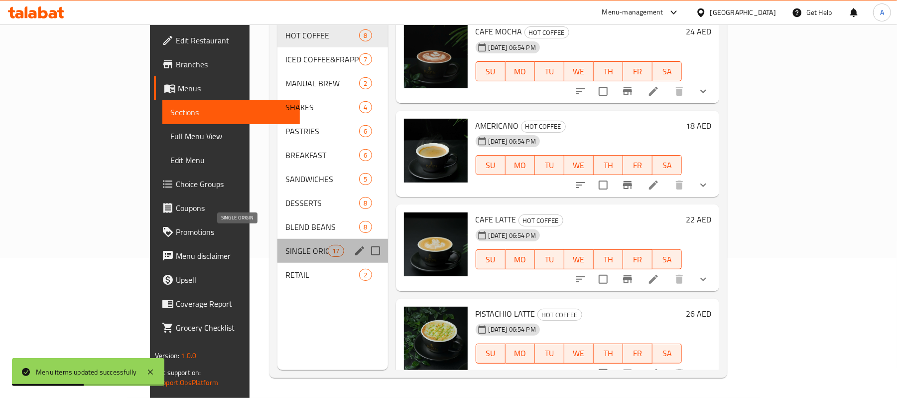
click at [285, 245] on span "SINGLE ORIGIN" at bounding box center [306, 251] width 42 height 12
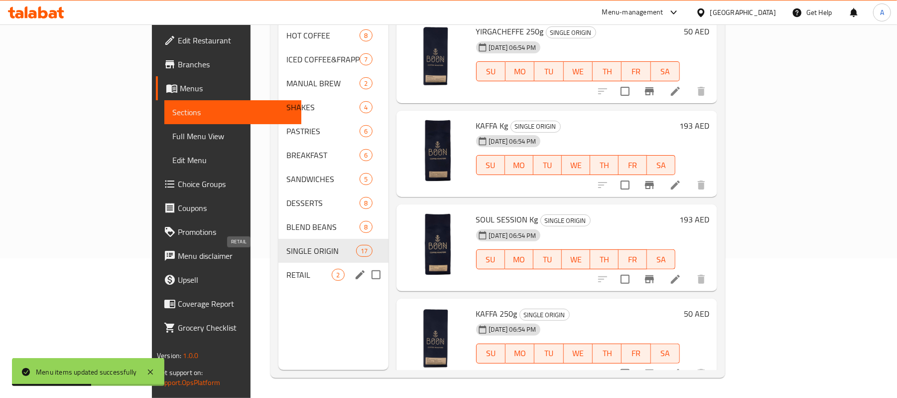
click at [286, 268] on span "RETAIL" at bounding box center [308, 274] width 45 height 12
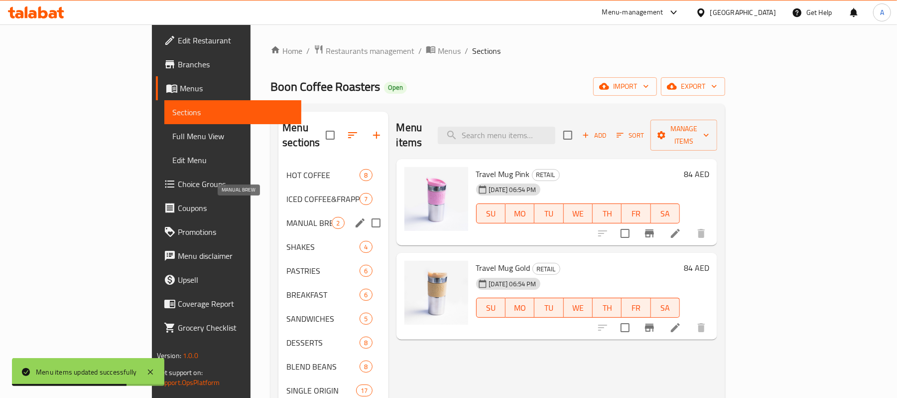
click at [286, 217] on span "MANUAL BREW" at bounding box center [308, 223] width 45 height 12
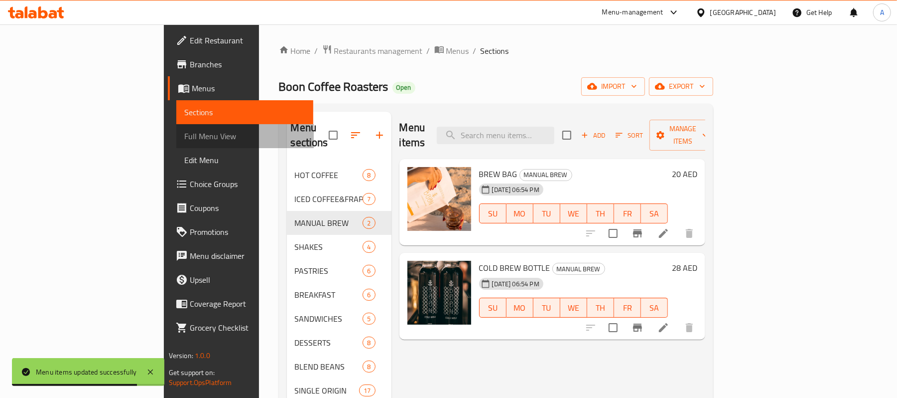
click at [184, 139] on span "Full Menu View" at bounding box center [245, 136] width 122 height 12
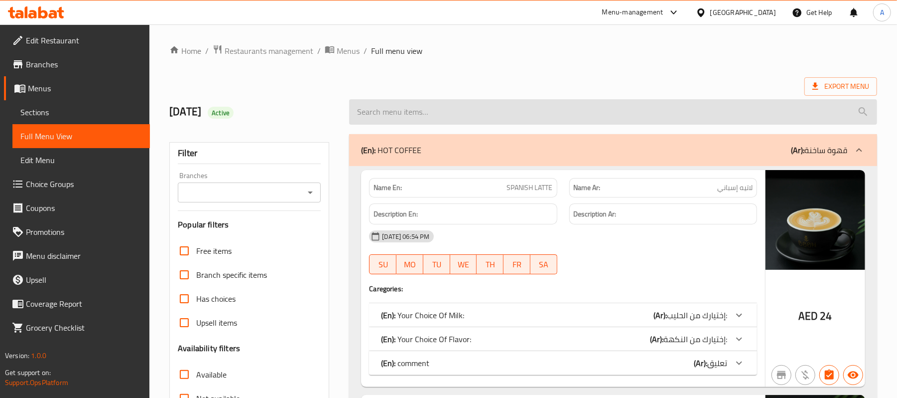
click at [538, 117] on input "search" at bounding box center [613, 111] width 528 height 25
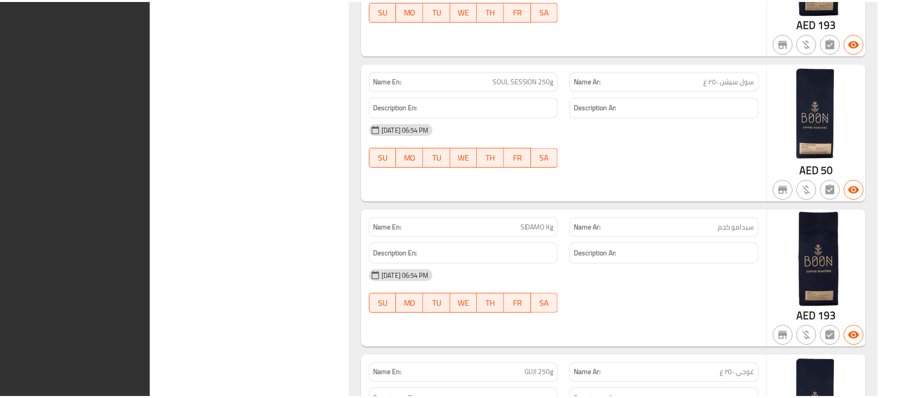
scroll to position [11282, 0]
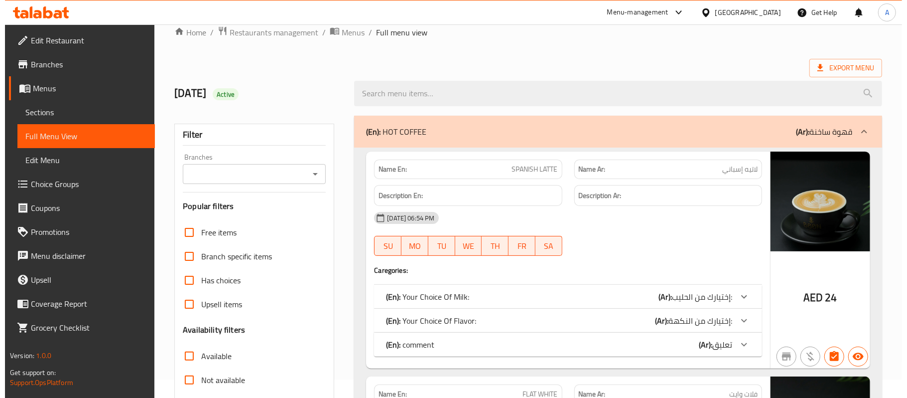
scroll to position [0, 0]
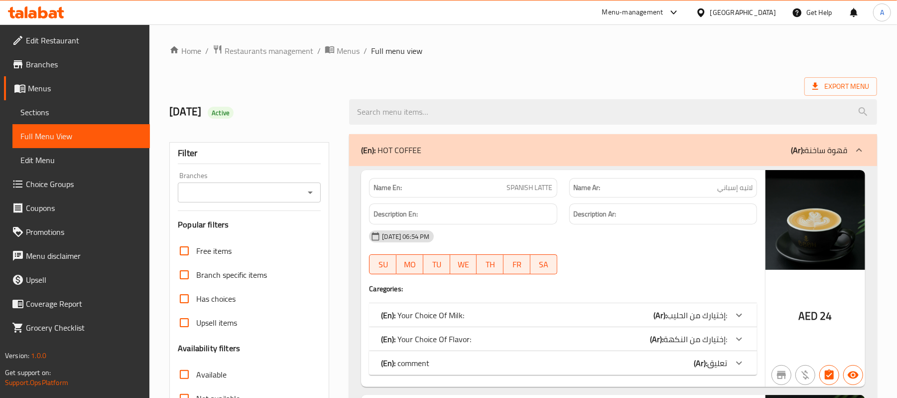
drag, startPoint x: 649, startPoint y: 126, endPoint x: 633, endPoint y: 133, distance: 17.2
click at [649, 126] on div at bounding box center [613, 111] width 540 height 37
click at [744, 4] on div "[GEOGRAPHIC_DATA]" at bounding box center [736, 12] width 96 height 24
click at [740, 10] on div "[GEOGRAPHIC_DATA]" at bounding box center [743, 12] width 66 height 11
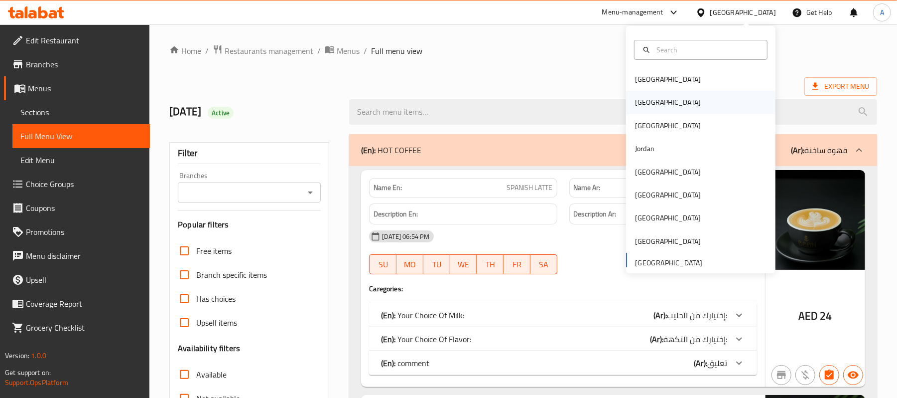
click at [644, 94] on div "Egypt" at bounding box center [668, 102] width 82 height 23
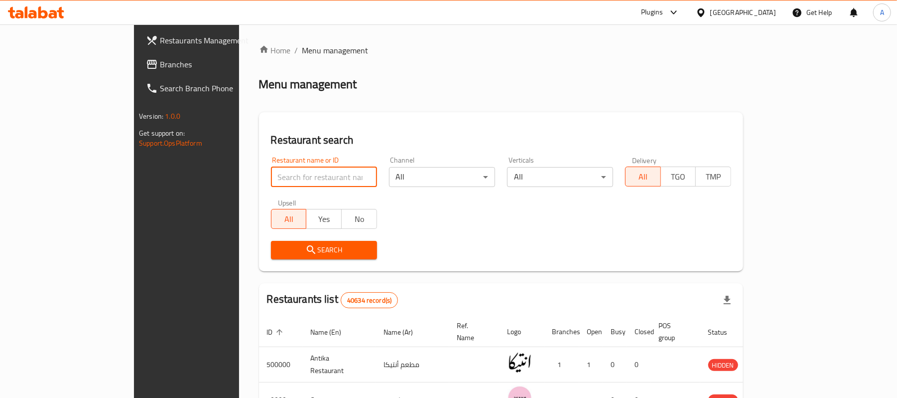
click at [271, 171] on input "search" at bounding box center [324, 177] width 106 height 20
paste input "667830"
type input "667830"
click at [271, 258] on button "Search" at bounding box center [324, 250] width 106 height 18
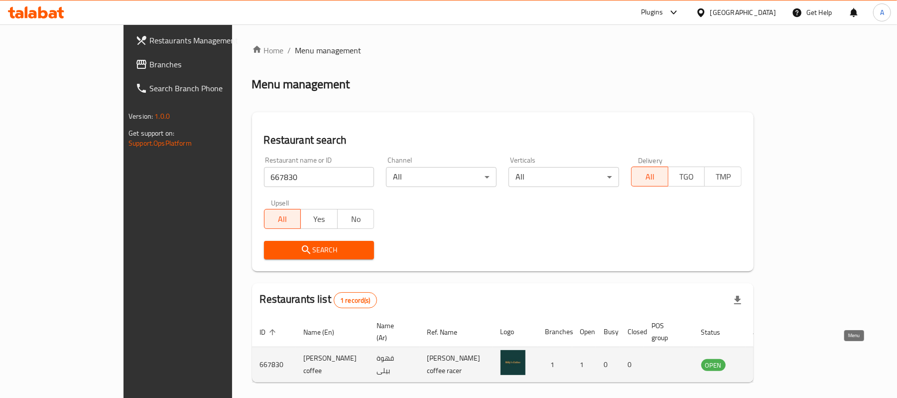
click at [772, 358] on link "enhanced table" at bounding box center [763, 364] width 18 height 12
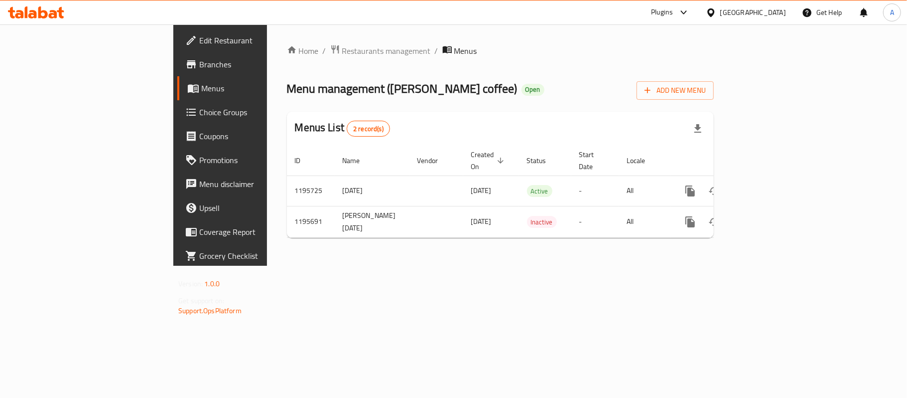
click at [177, 50] on link "Edit Restaurant" at bounding box center [250, 40] width 147 height 24
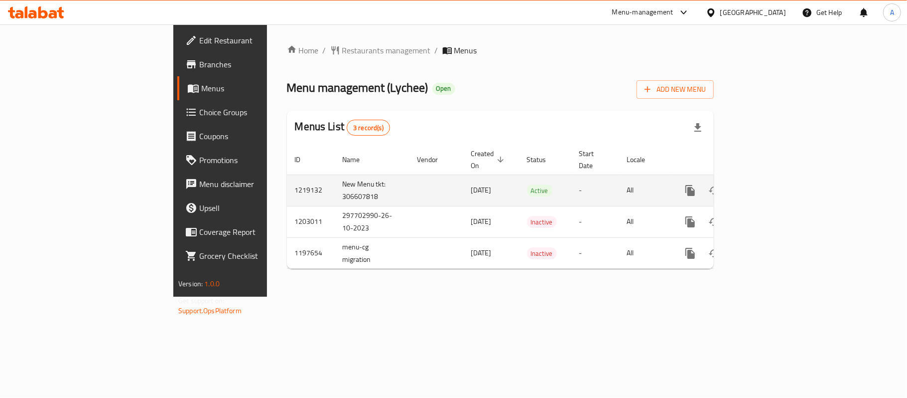
click at [768, 184] on icon "enhanced table" at bounding box center [762, 190] width 12 height 12
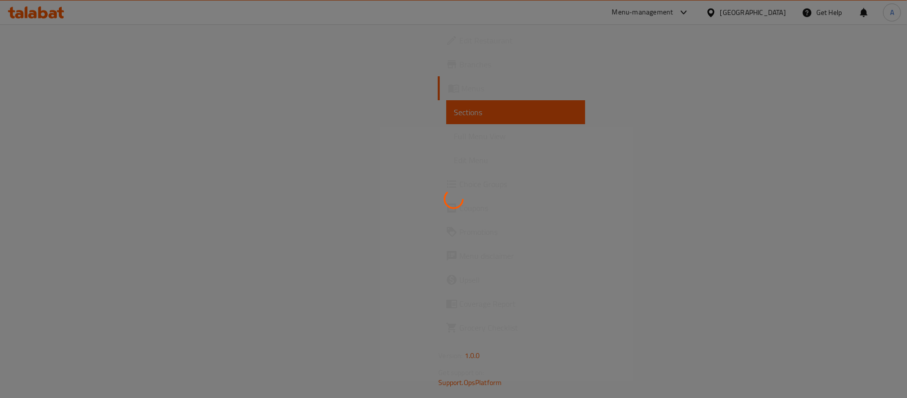
click at [674, 84] on div at bounding box center [453, 199] width 907 height 398
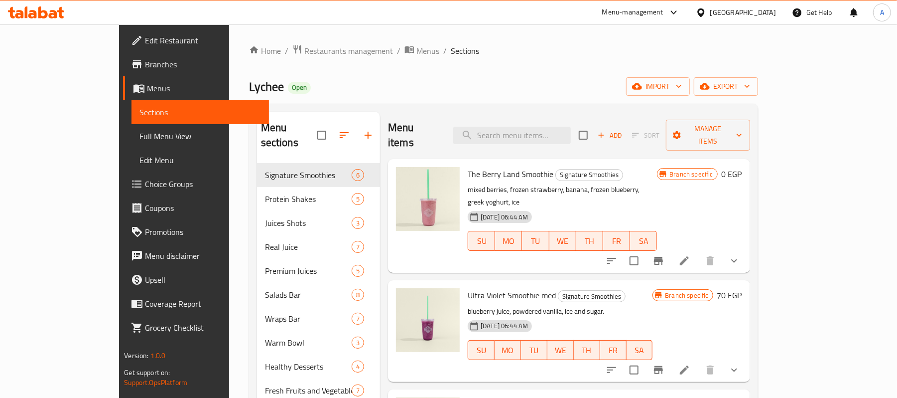
click at [648, 167] on h6 "The Berry Land Smoothie Signature Smoothies" at bounding box center [562, 174] width 189 height 14
click at [548, 130] on input "search" at bounding box center [512, 135] width 118 height 17
paste input "Copy of lychee june5182 copy"
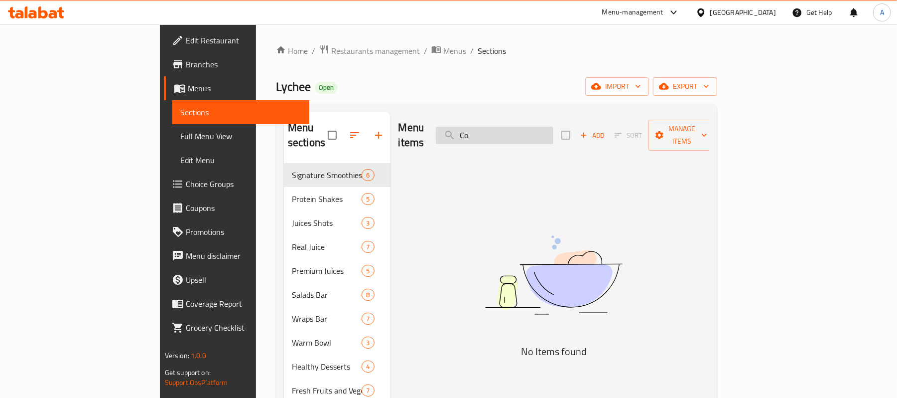
type input "C"
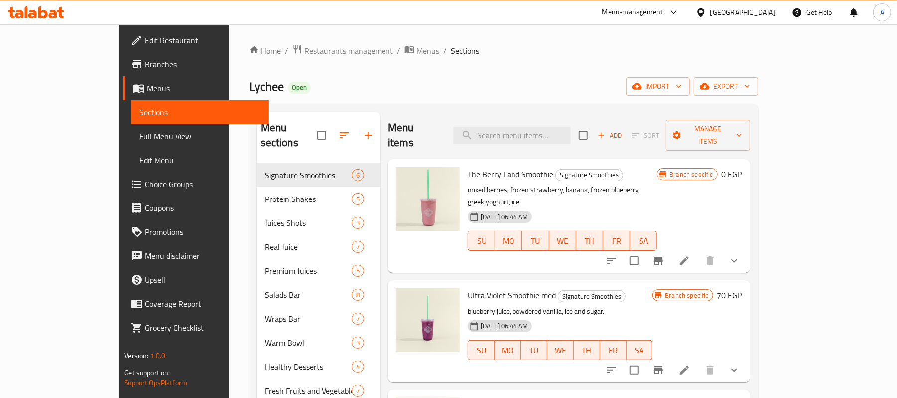
click at [565, 115] on div "Menu items Add Sort Manage items" at bounding box center [569, 135] width 362 height 47
click at [564, 127] on input "search" at bounding box center [512, 135] width 118 height 17
paste input "Peanut Butter Protein Bar"
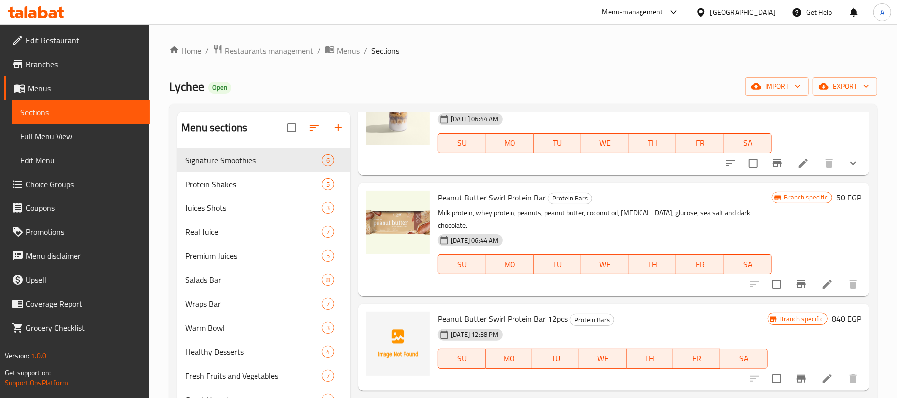
scroll to position [664, 0]
click at [590, 289] on div "Menu items Peanut Butter Add Sort Manage items Post Workout Protein Shakes 30 p…" at bounding box center [609, 371] width 519 height 519
click at [470, 202] on span "Peanut Butter Swirl Protein Bar" at bounding box center [492, 197] width 108 height 15
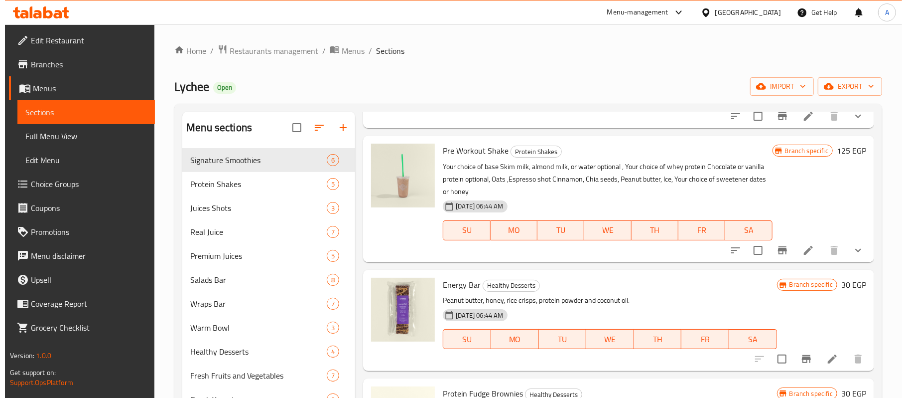
scroll to position [0, 0]
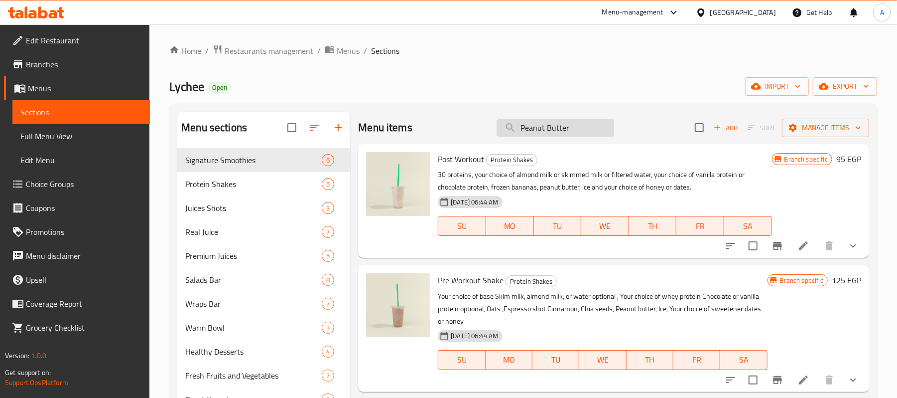
click at [559, 130] on input "Peanut Butter" at bounding box center [556, 127] width 118 height 17
paste input "real pink lemonade 340ml"
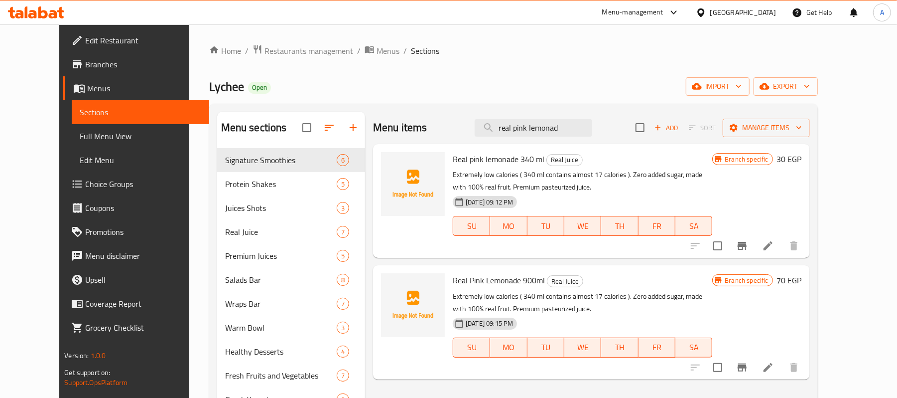
click at [602, 172] on p "Extremely low calories ( 340 ml contains almost 17 calories ). Zero added sugar…" at bounding box center [583, 180] width 260 height 25
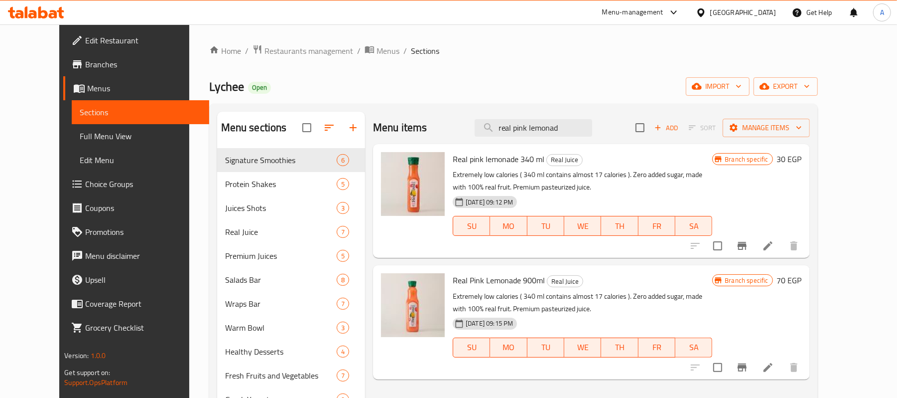
click at [558, 118] on div "Menu items real pink lemonad Add Sort Manage items" at bounding box center [591, 128] width 437 height 32
click at [557, 126] on input "real pink lemonad" at bounding box center [534, 127] width 118 height 17
paste input "Peanut Butter Swirl Protein Bar"
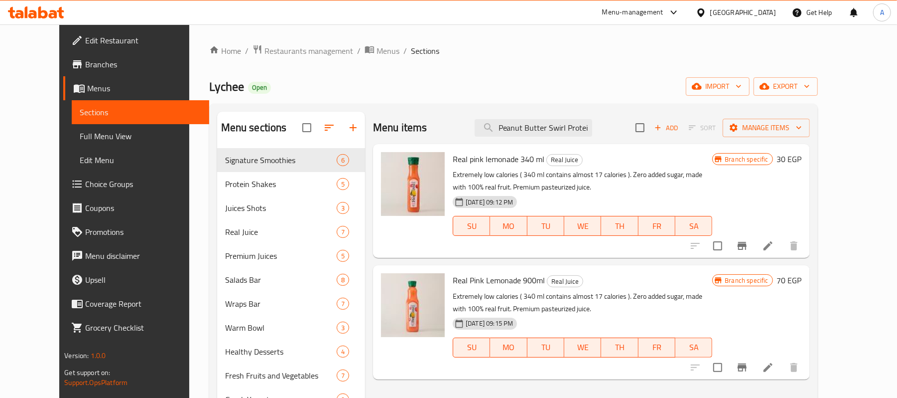
scroll to position [0, 16]
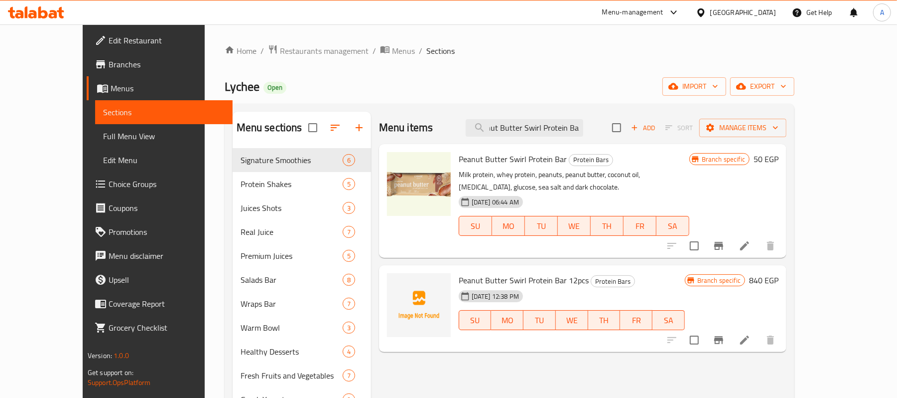
type input "Peanut Butter Swirl Protein Bar"
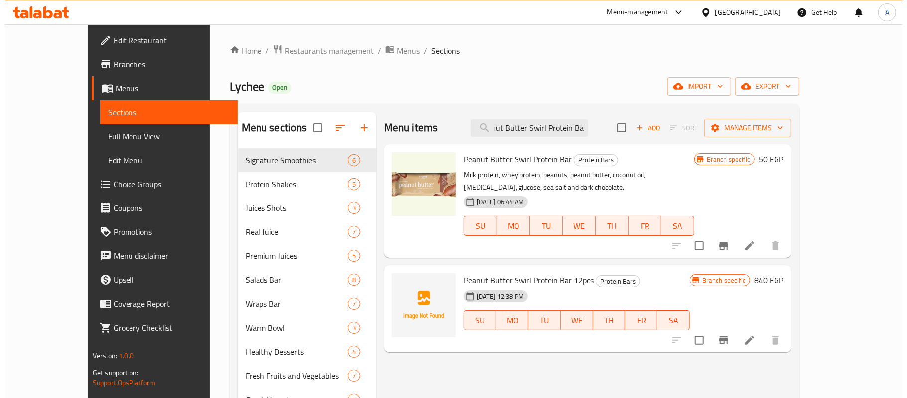
scroll to position [0, 0]
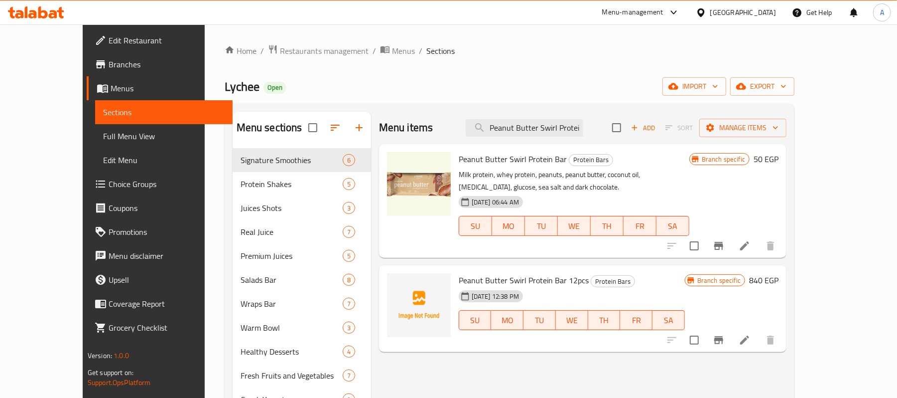
click at [725, 240] on icon "Branch-specific-item" at bounding box center [719, 246] width 12 height 12
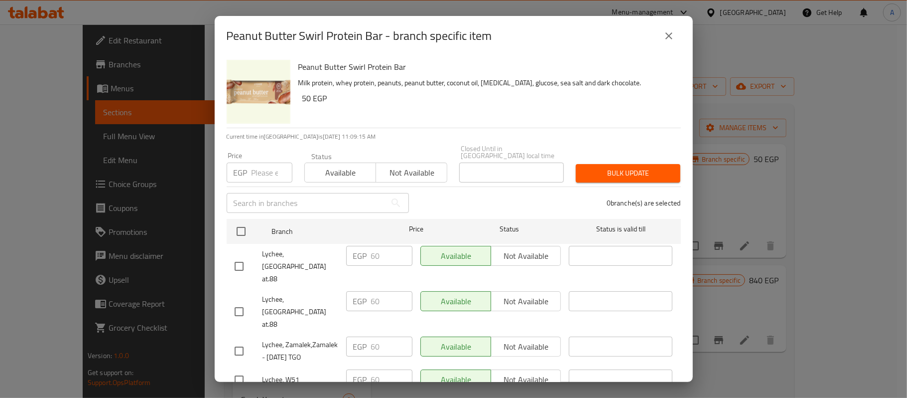
click at [674, 32] on icon "close" at bounding box center [669, 36] width 12 height 12
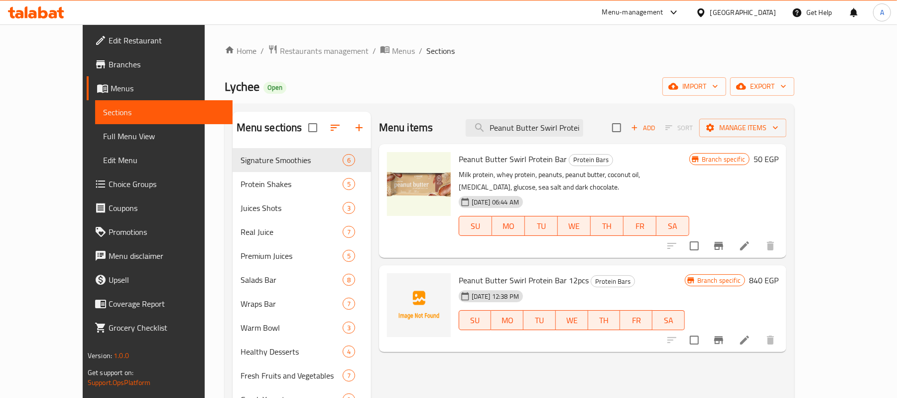
click at [515, 192] on div "16-01-2024 06:44 AM" at bounding box center [485, 202] width 60 height 20
click at [387, 214] on img at bounding box center [419, 184] width 64 height 64
click at [385, 226] on div at bounding box center [419, 201] width 72 height 106
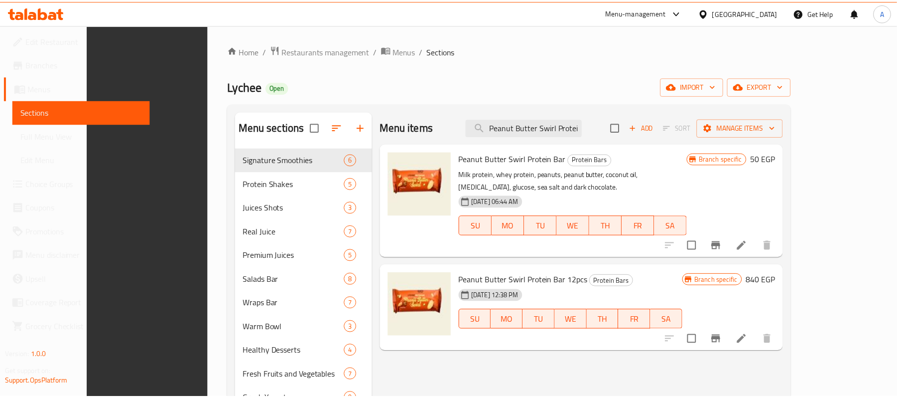
scroll to position [261, 0]
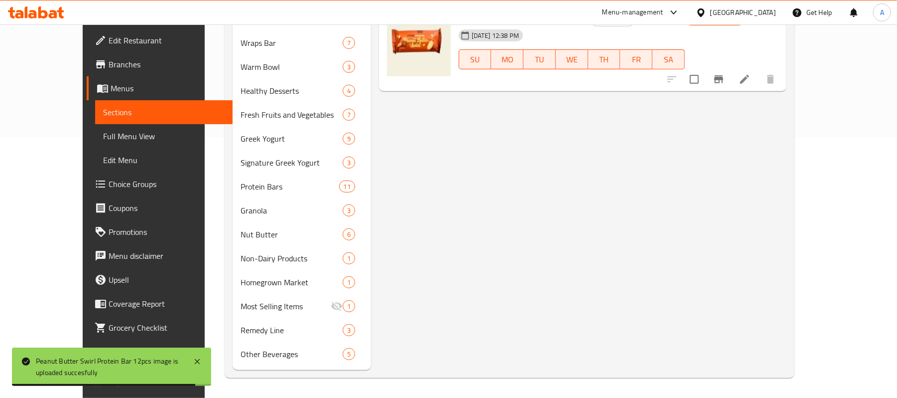
click at [103, 136] on span "Full Menu View" at bounding box center [164, 136] width 122 height 12
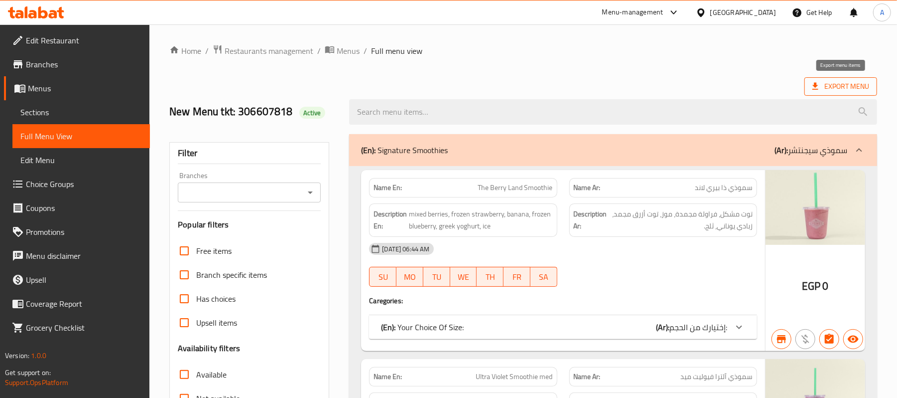
click at [839, 89] on span "Export Menu" at bounding box center [840, 86] width 57 height 12
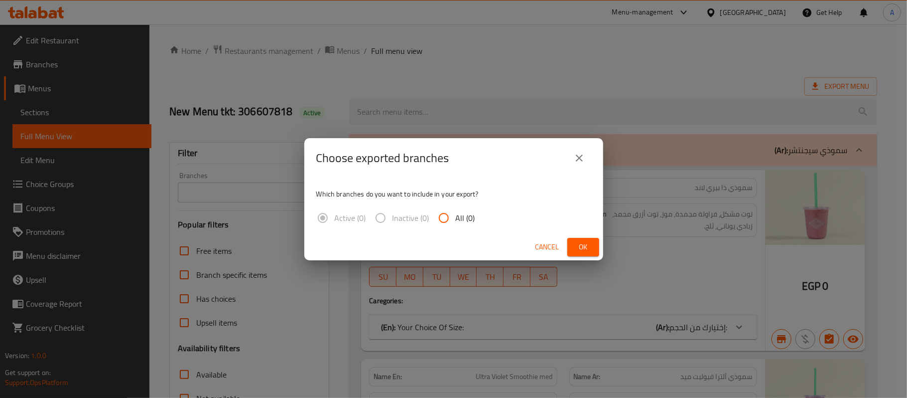
click at [584, 156] on button "close" at bounding box center [579, 158] width 24 height 24
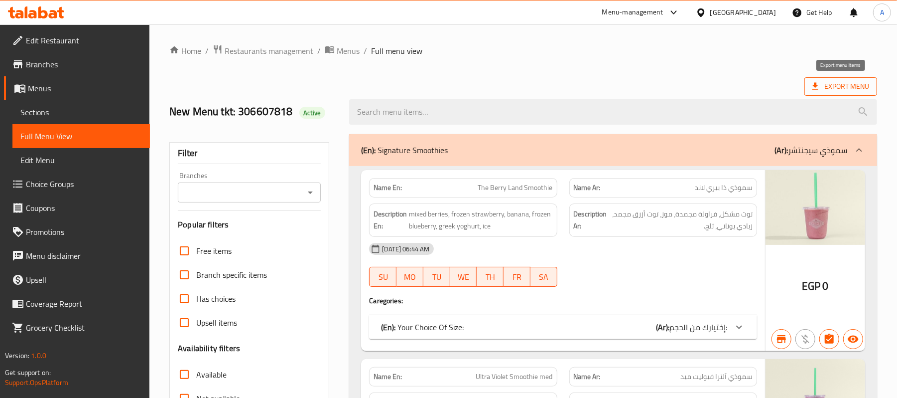
click at [841, 86] on span "Export Menu" at bounding box center [840, 86] width 57 height 12
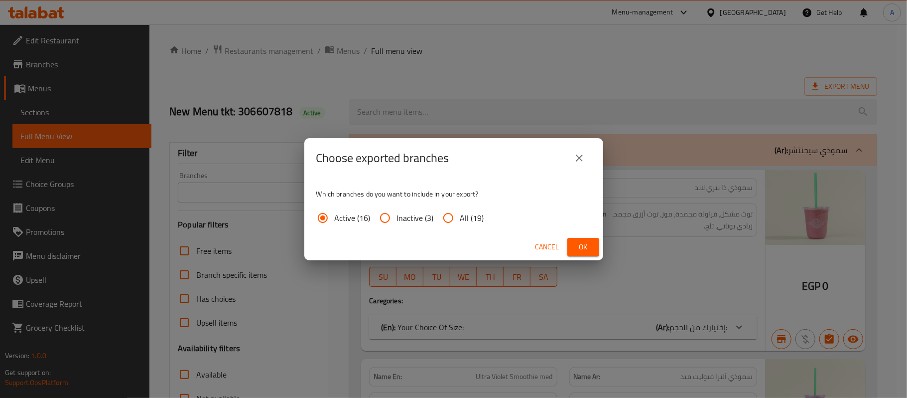
click at [477, 214] on span "All (19)" at bounding box center [472, 218] width 24 height 12
click at [460, 214] on input "All (19)" at bounding box center [448, 218] width 24 height 24
radio input "true"
click at [582, 249] on span "Ok" at bounding box center [583, 247] width 16 height 12
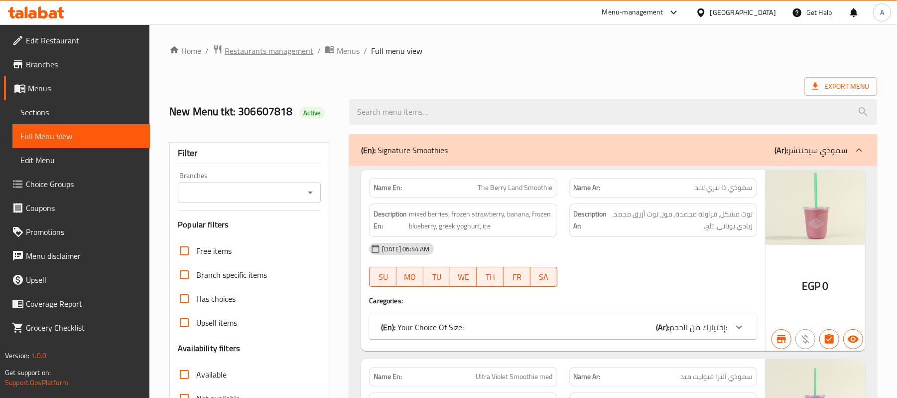
click at [286, 50] on span "Restaurants management" at bounding box center [269, 51] width 89 height 12
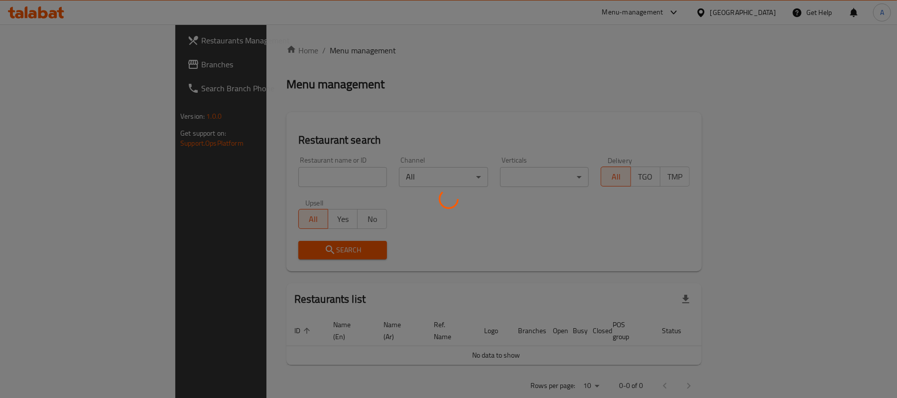
click at [230, 174] on div at bounding box center [448, 199] width 897 height 398
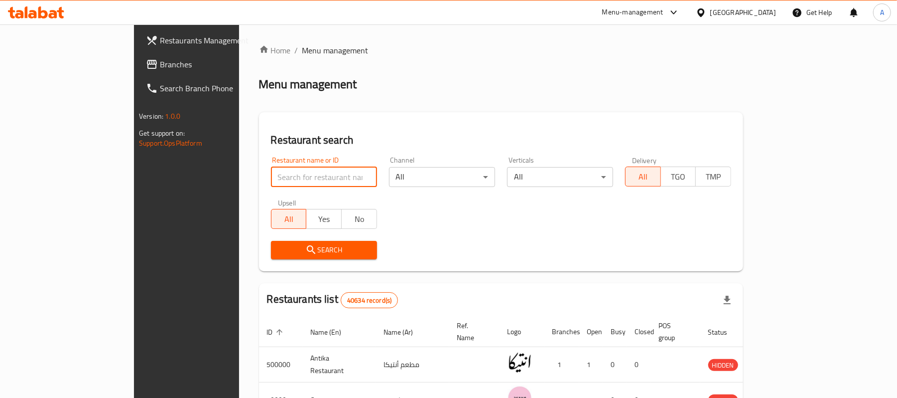
click at [271, 182] on input "search" at bounding box center [324, 177] width 106 height 20
paste input "697623"
type input "697623"
click at [305, 248] on icon "submit" at bounding box center [311, 250] width 12 height 12
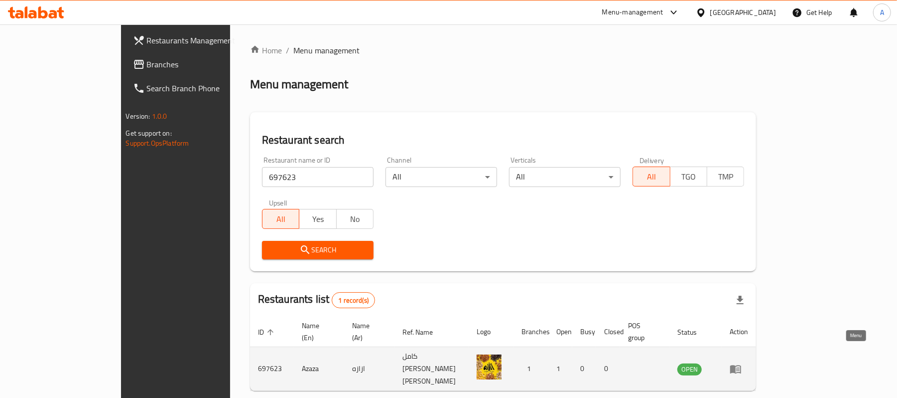
click at [748, 363] on link "enhanced table" at bounding box center [739, 369] width 18 height 12
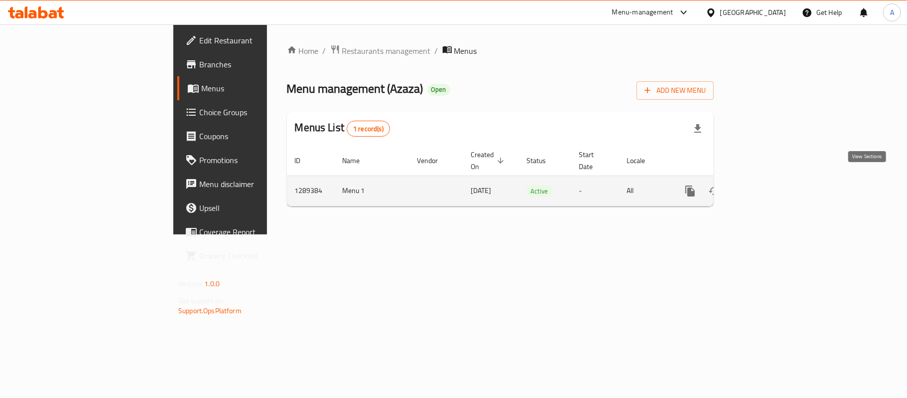
click at [768, 185] on icon "enhanced table" at bounding box center [762, 191] width 12 height 12
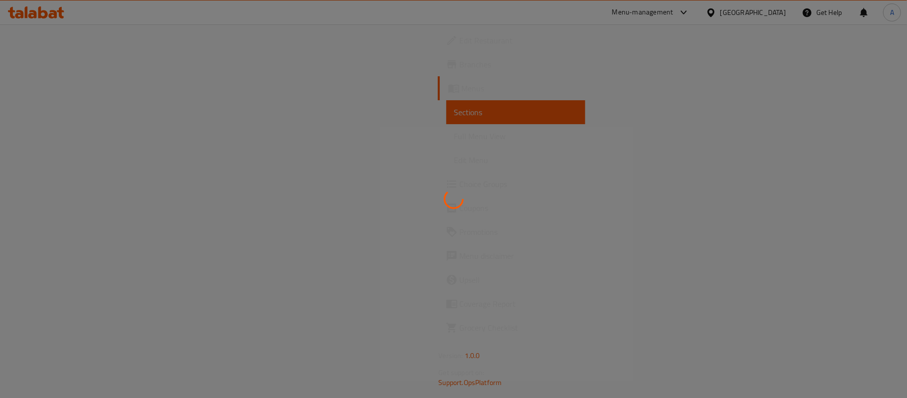
click at [426, 196] on div at bounding box center [453, 199] width 907 height 398
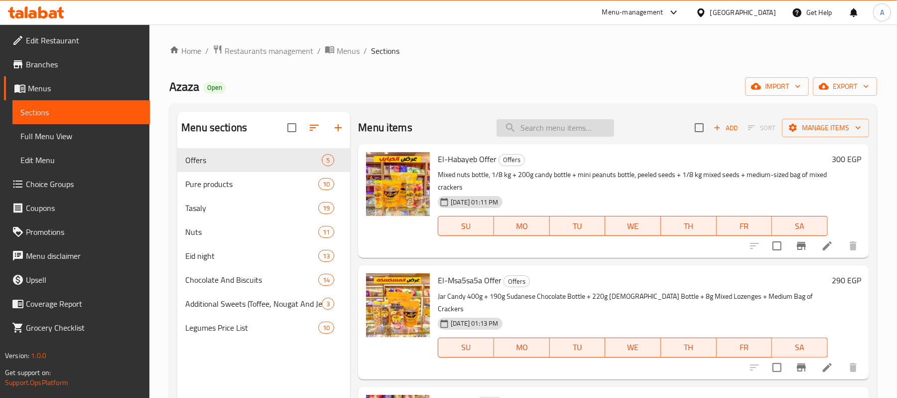
click at [568, 133] on input "search" at bounding box center [556, 127] width 118 height 17
paste input "El Bourkini offer"
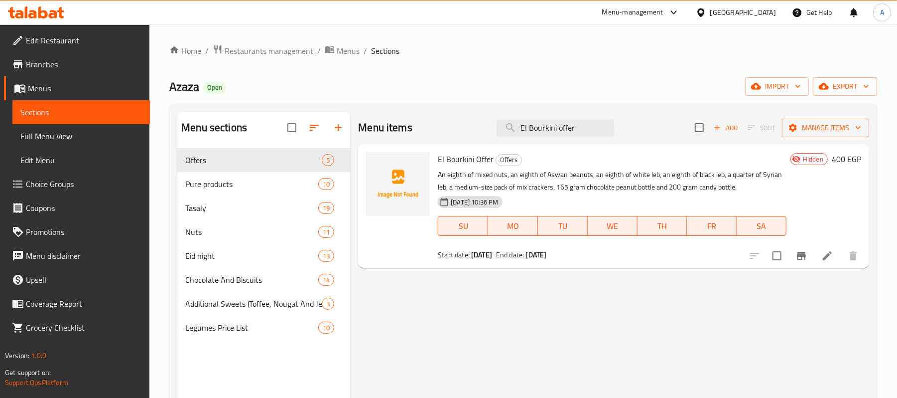
type input "El Bourkini offer"
drag, startPoint x: 760, startPoint y: 195, endPoint x: 754, endPoint y: 198, distance: 6.0
click at [760, 195] on div "11-08-2025 10:36 PM SU MO TU WE TH FR SA" at bounding box center [612, 219] width 357 height 54
click at [764, 11] on div "Egypt" at bounding box center [743, 12] width 66 height 11
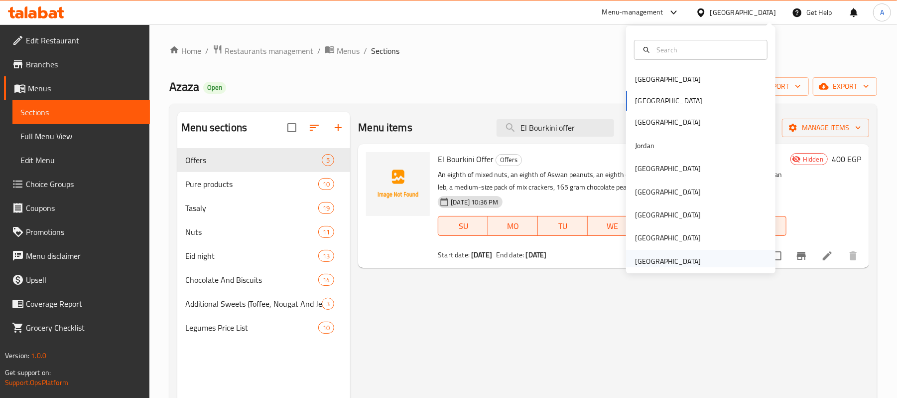
click at [652, 252] on div "[GEOGRAPHIC_DATA]" at bounding box center [668, 261] width 82 height 23
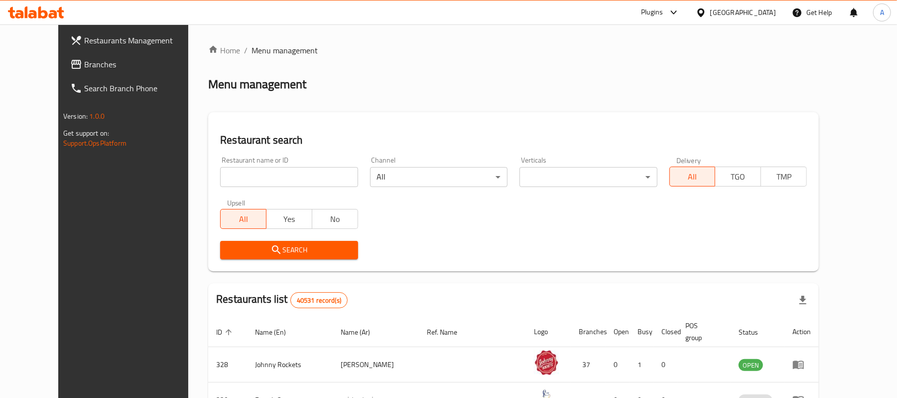
click at [252, 174] on input "search" at bounding box center [288, 177] width 137 height 20
paste input "773773"
type input "773773"
click at [96, 67] on span "Branches" at bounding box center [142, 64] width 116 height 12
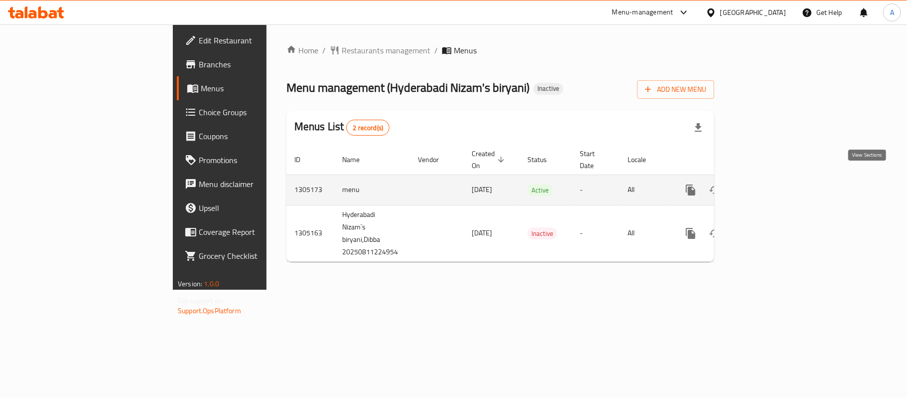
click at [767, 185] on icon "enhanced table" at bounding box center [762, 189] width 9 height 9
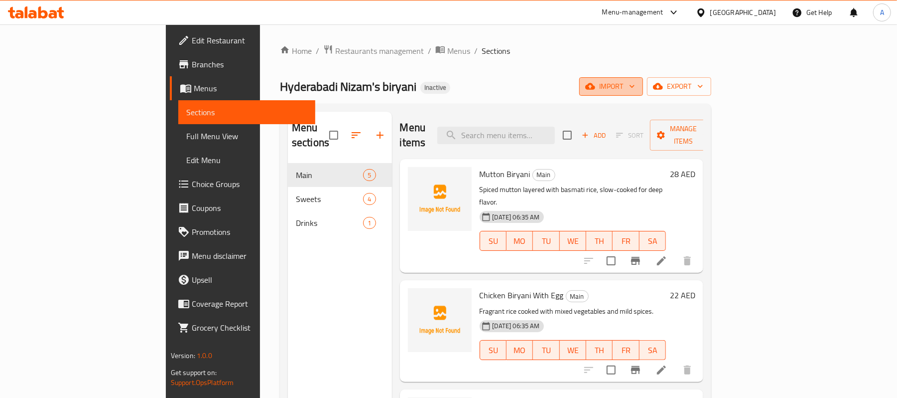
click at [643, 78] on button "import" at bounding box center [611, 86] width 64 height 18
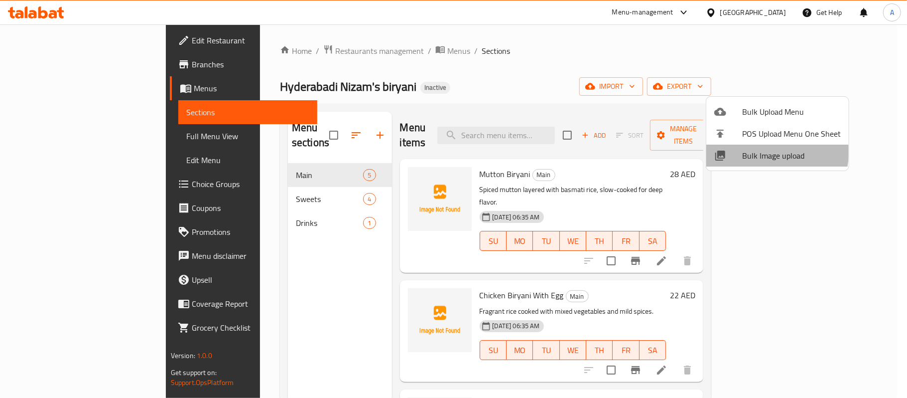
click at [750, 149] on span "Bulk Image upload" at bounding box center [791, 155] width 99 height 12
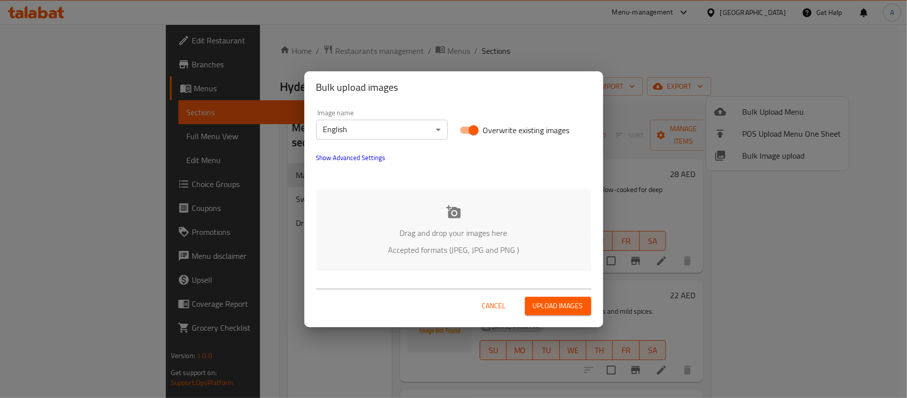
click at [435, 209] on div "Drag and drop your images here Accepted formats (JPEG, JPG and PNG )" at bounding box center [453, 229] width 275 height 81
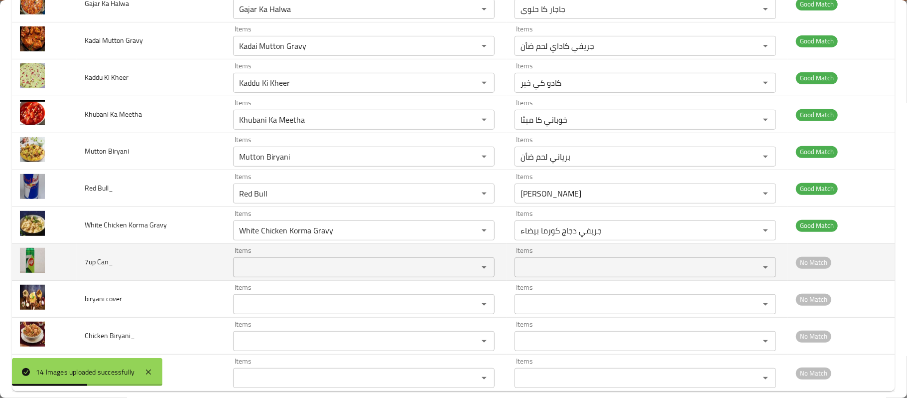
scroll to position [293, 0]
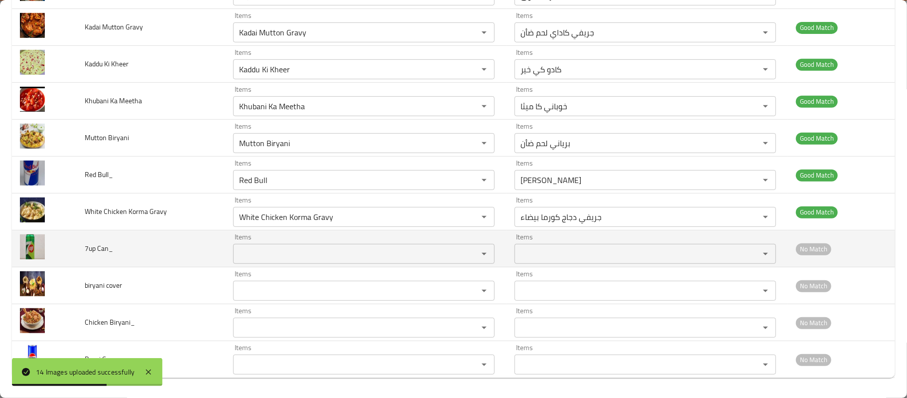
click at [266, 260] on Can_ "Items" at bounding box center [349, 254] width 226 height 14
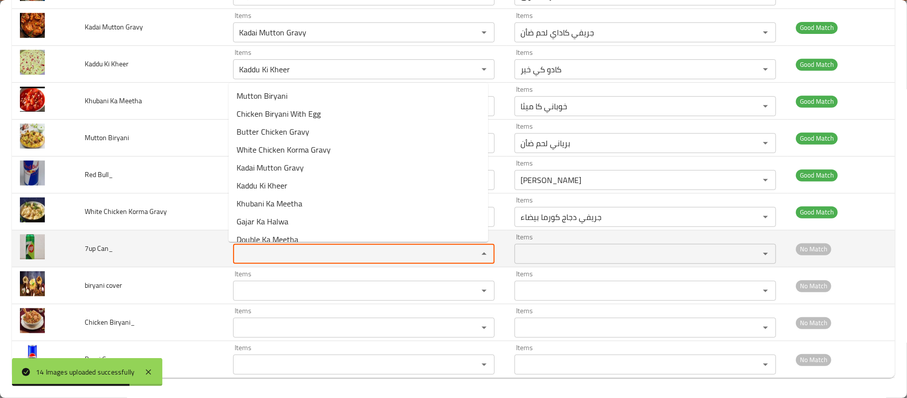
type Can_ "7"
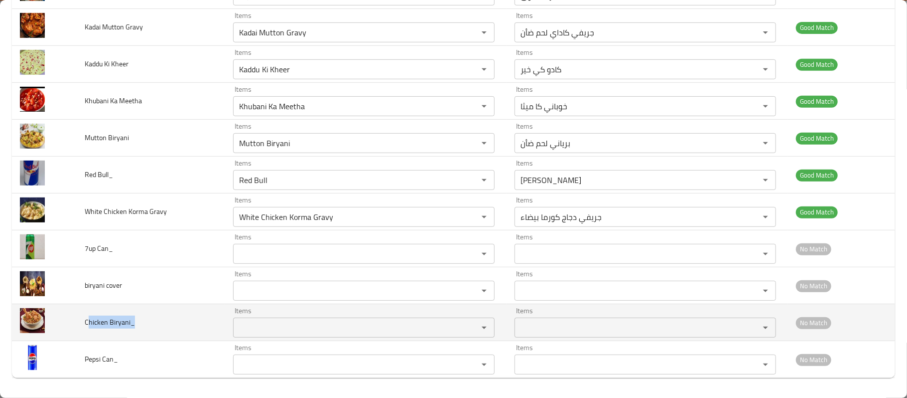
drag, startPoint x: 88, startPoint y: 318, endPoint x: 172, endPoint y: 321, distance: 84.3
click at [172, 321] on td "Chicken Biryani_" at bounding box center [151, 322] width 148 height 37
click at [104, 321] on span "Chicken Biryani_" at bounding box center [110, 321] width 50 height 13
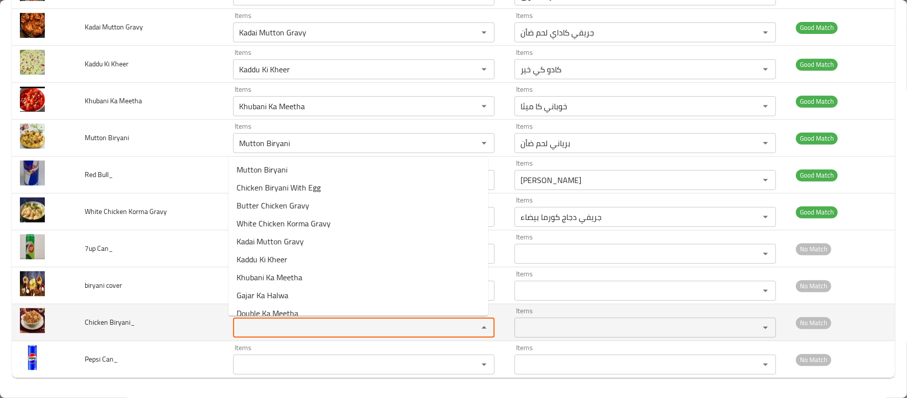
click at [271, 333] on Biryani_ "Items" at bounding box center [349, 327] width 226 height 14
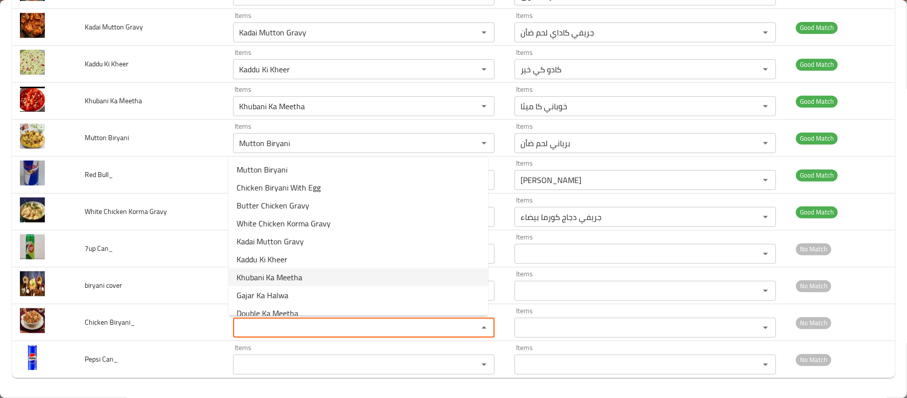
scroll to position [28, 0]
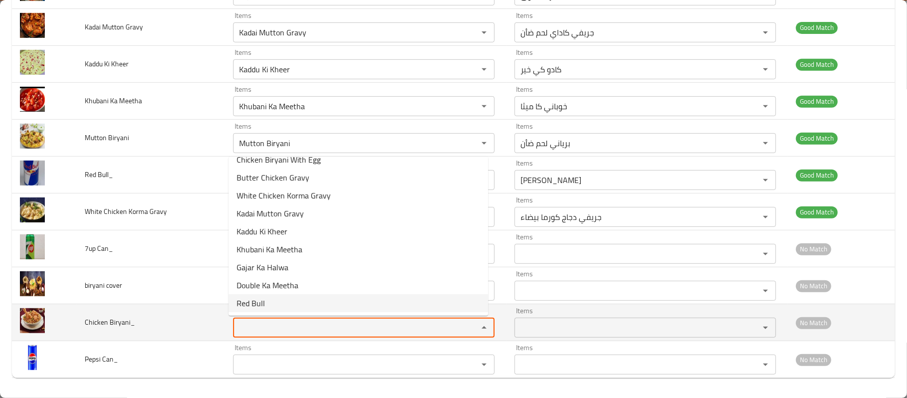
click at [142, 307] on td "Chicken Biryani_" at bounding box center [151, 322] width 148 height 37
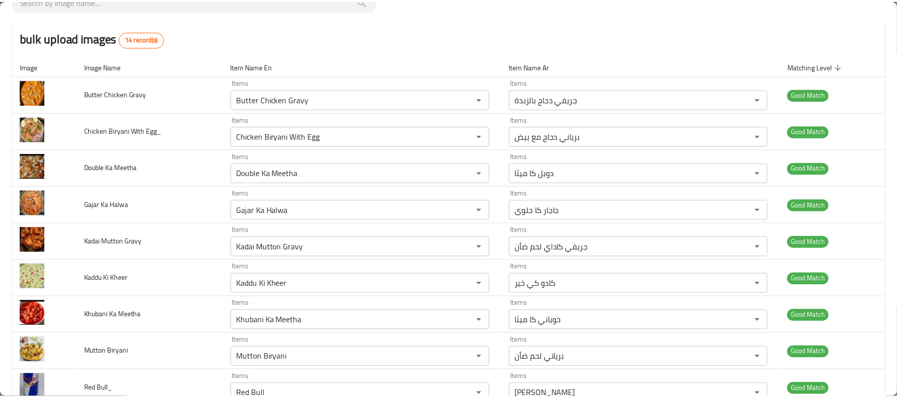
scroll to position [0, 0]
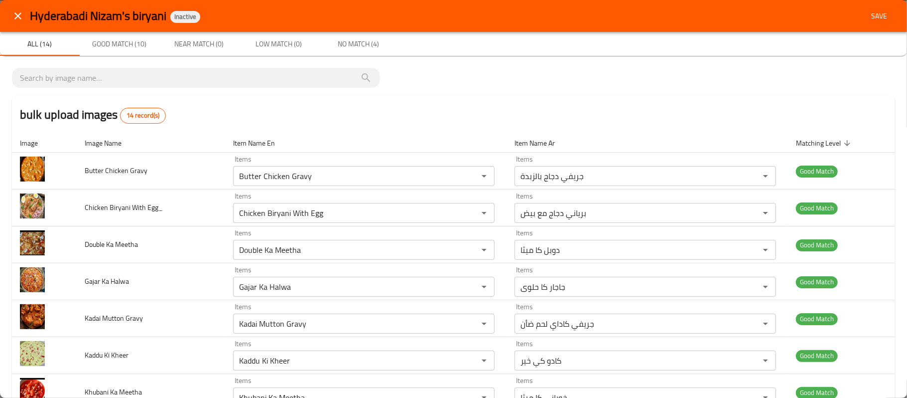
click at [867, 16] on span "Save" at bounding box center [879, 16] width 24 height 12
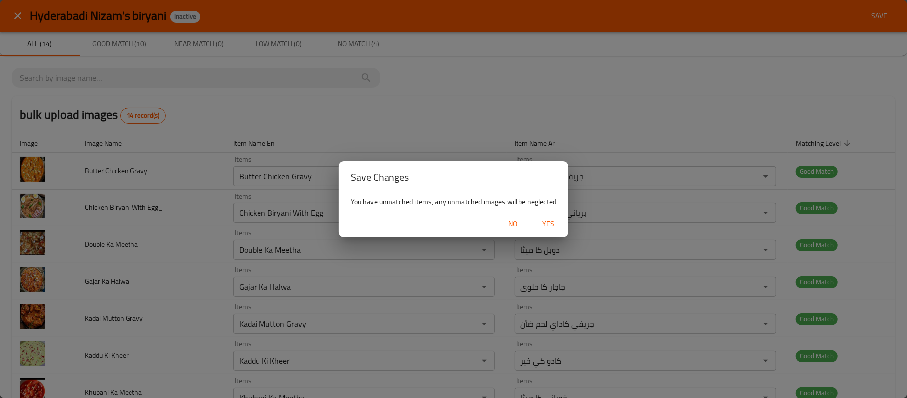
click at [553, 225] on span "Yes" at bounding box center [548, 224] width 24 height 12
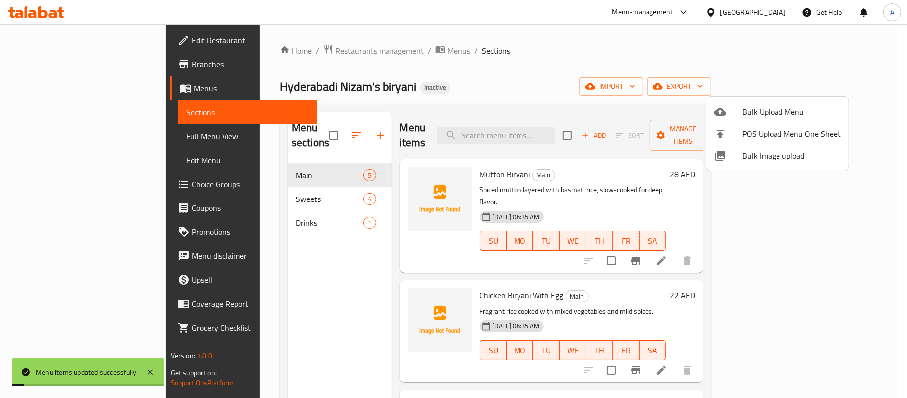
click at [305, 235] on div at bounding box center [453, 199] width 907 height 398
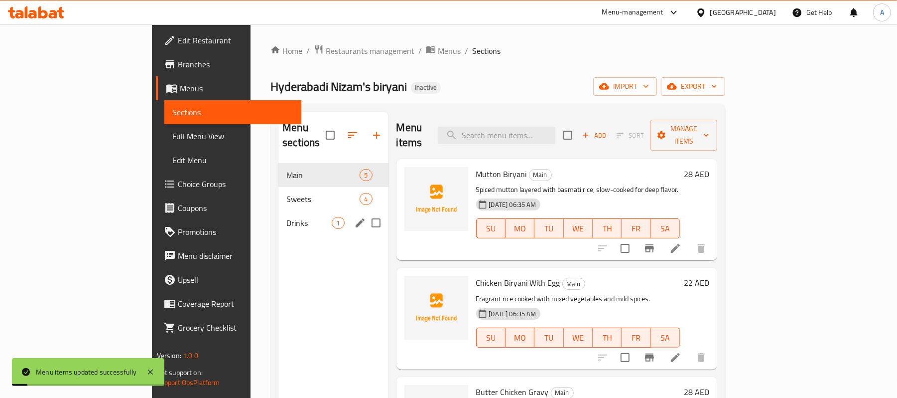
click at [294, 211] on div "Drinks 1" at bounding box center [333, 223] width 110 height 24
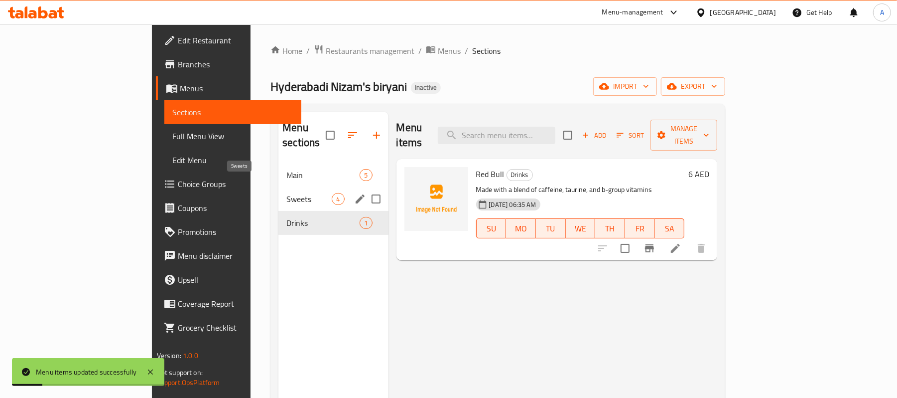
click at [286, 193] on span "Sweets" at bounding box center [308, 199] width 45 height 12
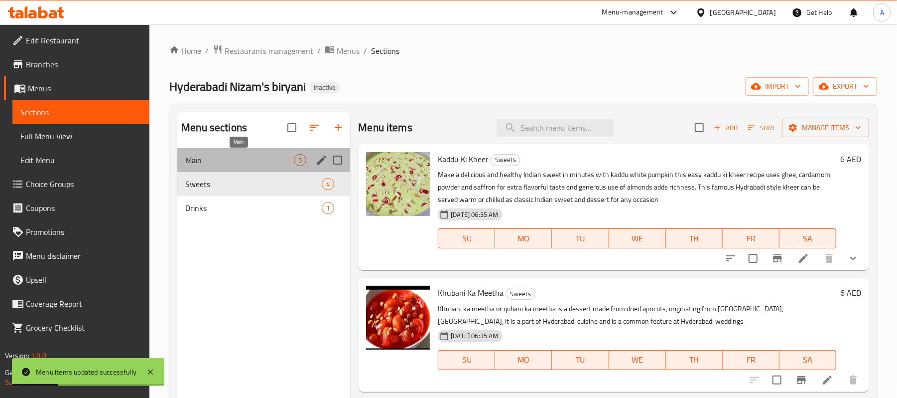
click at [255, 157] on span "Main" at bounding box center [239, 160] width 109 height 12
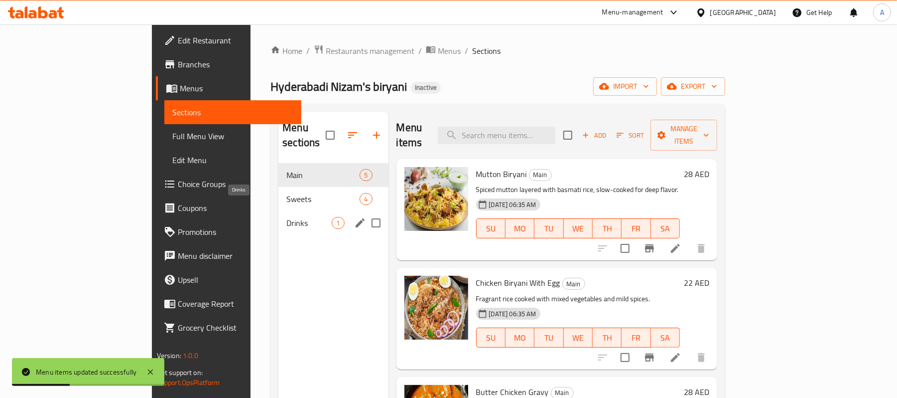
click at [286, 217] on span "Drinks" at bounding box center [308, 223] width 45 height 12
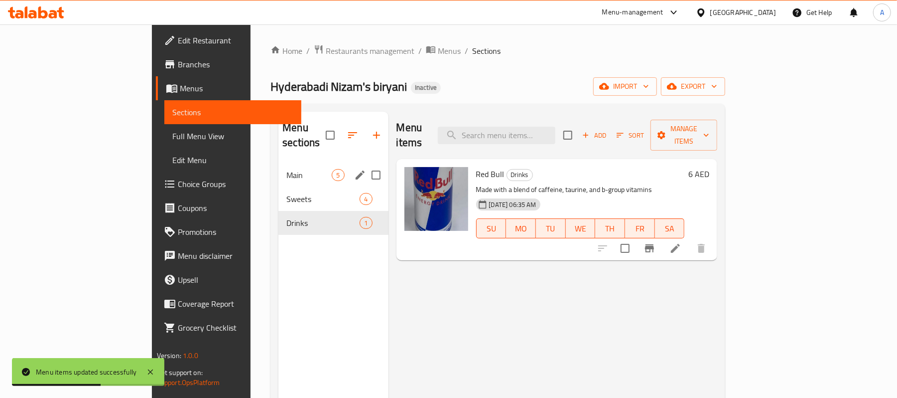
click at [286, 169] on span "Main" at bounding box center [308, 175] width 45 height 12
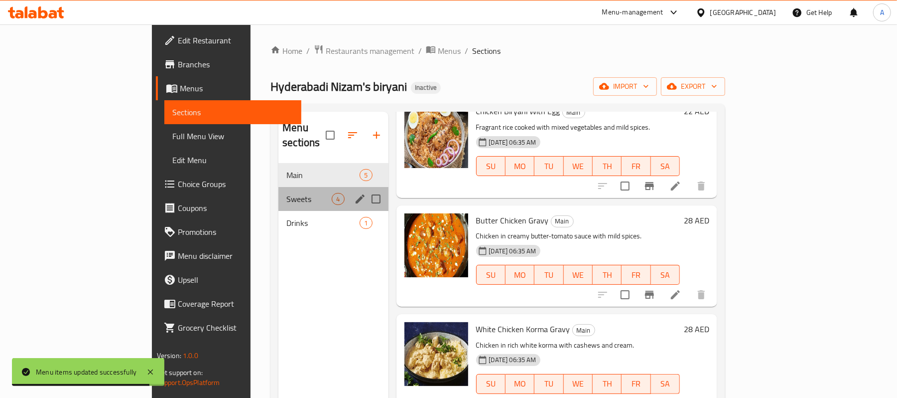
click at [278, 187] on div "Sweets 4" at bounding box center [333, 199] width 110 height 24
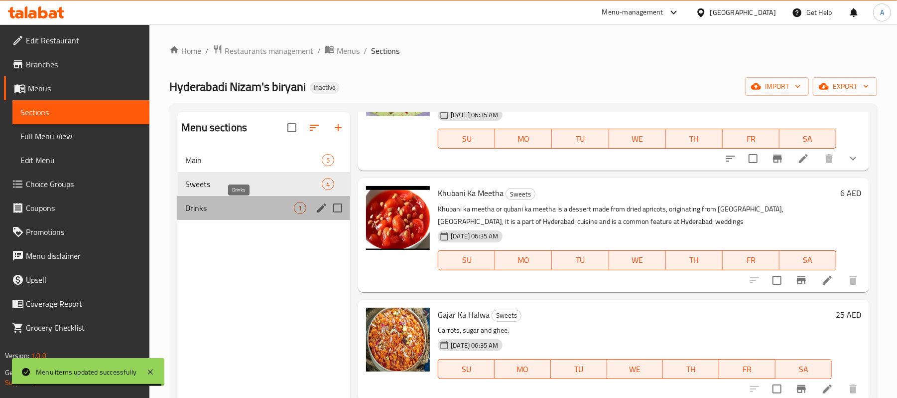
click at [245, 204] on span "Drinks" at bounding box center [239, 208] width 109 height 12
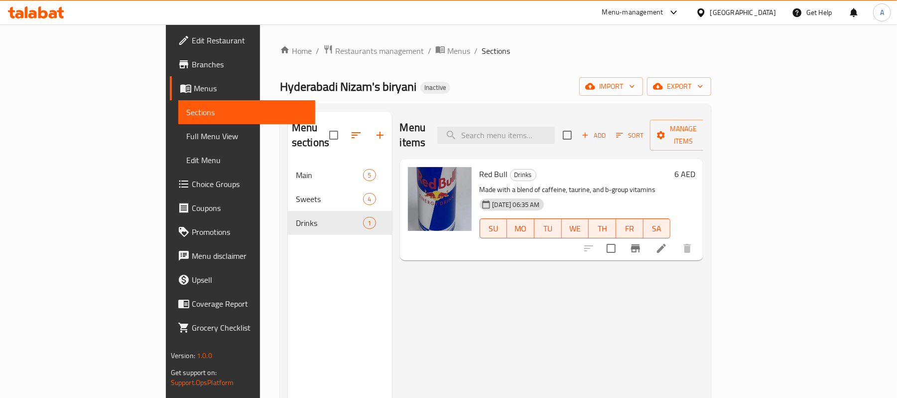
click at [186, 137] on span "Full Menu View" at bounding box center [247, 136] width 122 height 12
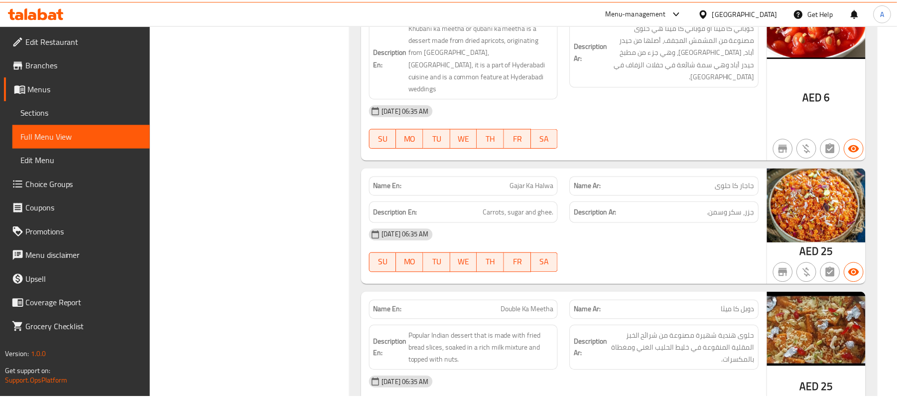
scroll to position [1450, 0]
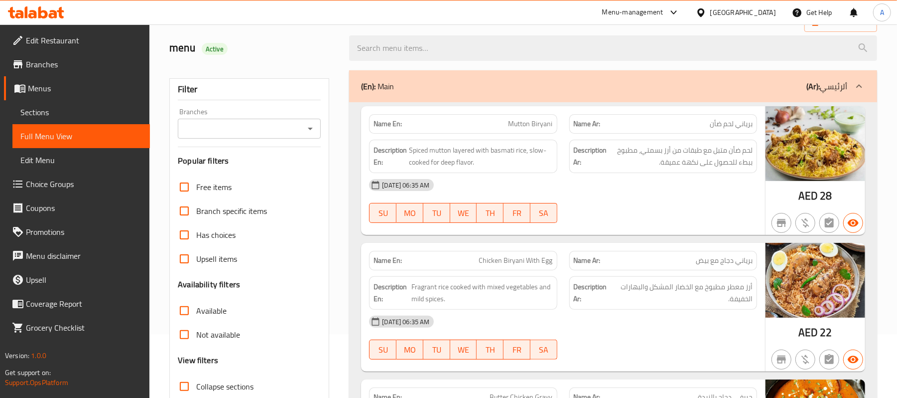
scroll to position [0, 0]
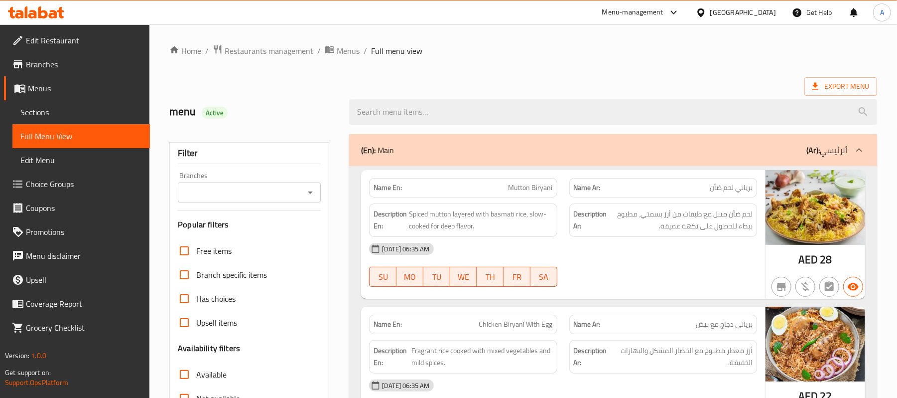
drag, startPoint x: 448, startPoint y: 91, endPoint x: 423, endPoint y: 91, distance: 24.9
click at [449, 90] on div "menu Active" at bounding box center [523, 112] width 720 height 44
click at [74, 48] on link "Edit Restaurant" at bounding box center [77, 40] width 146 height 24
